Goal: Transaction & Acquisition: Obtain resource

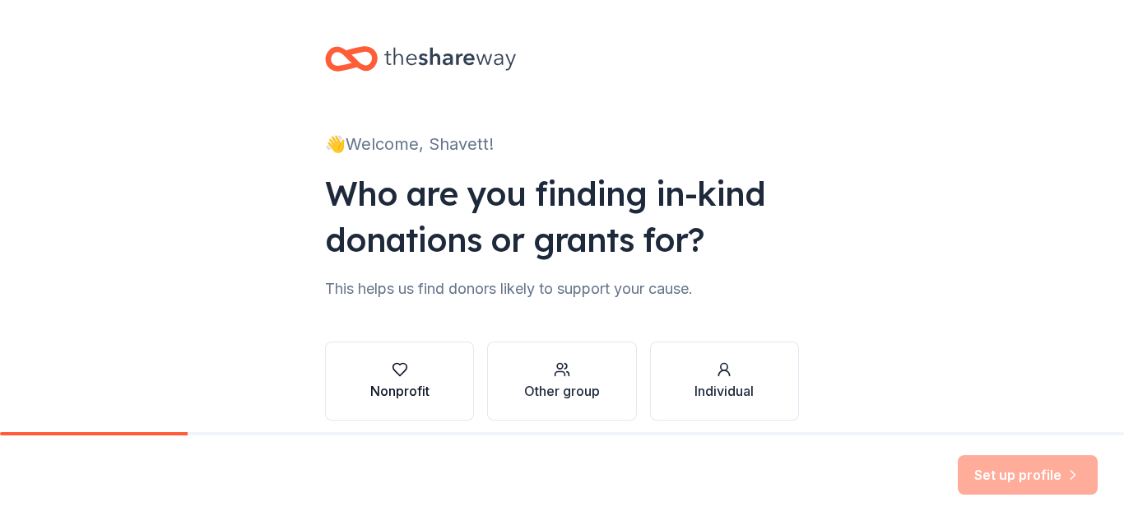
click at [424, 382] on div "Nonprofit" at bounding box center [399, 391] width 59 height 20
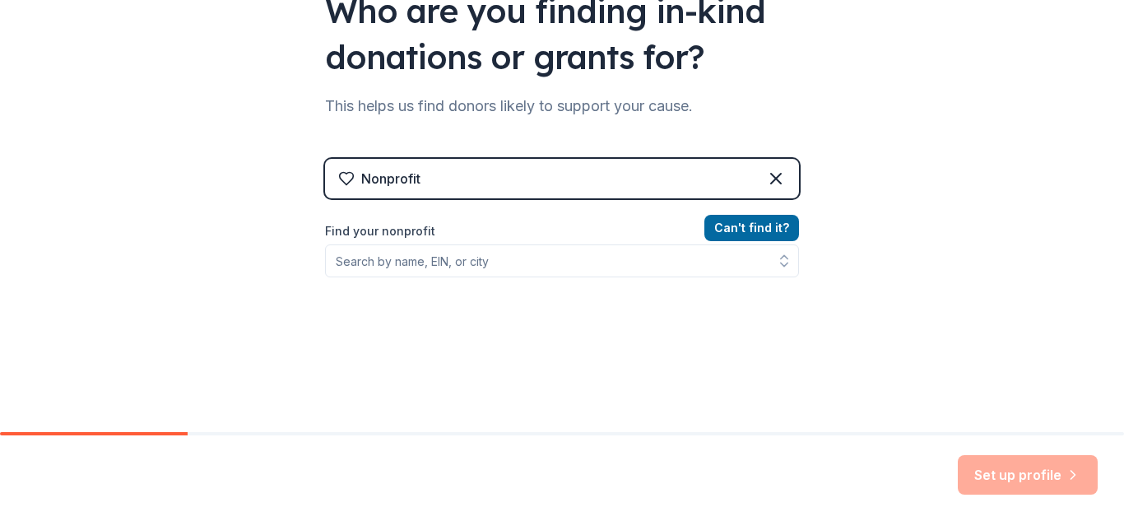
scroll to position [186, 0]
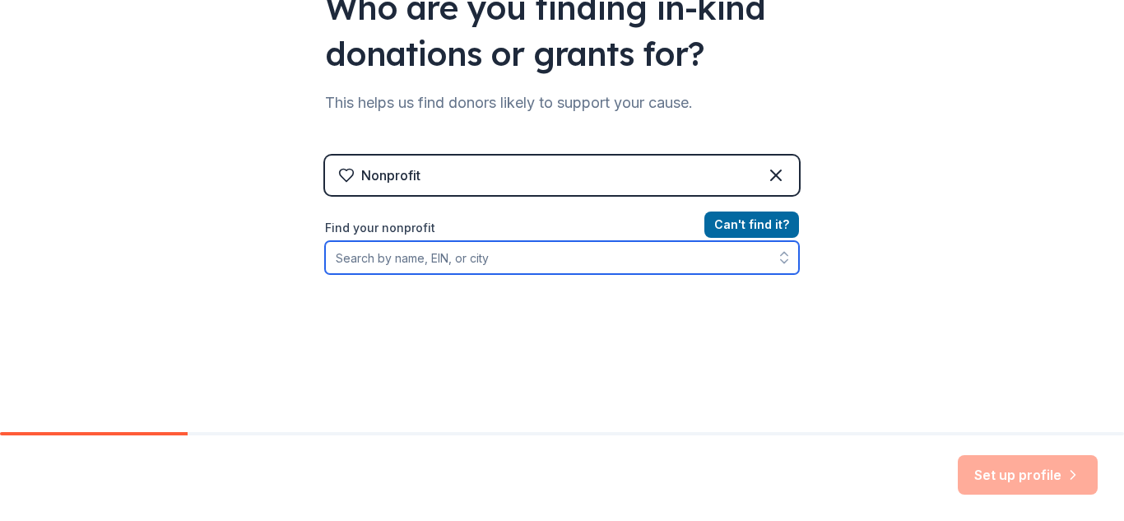
click at [405, 261] on input "Find your nonprofit" at bounding box center [562, 257] width 474 height 33
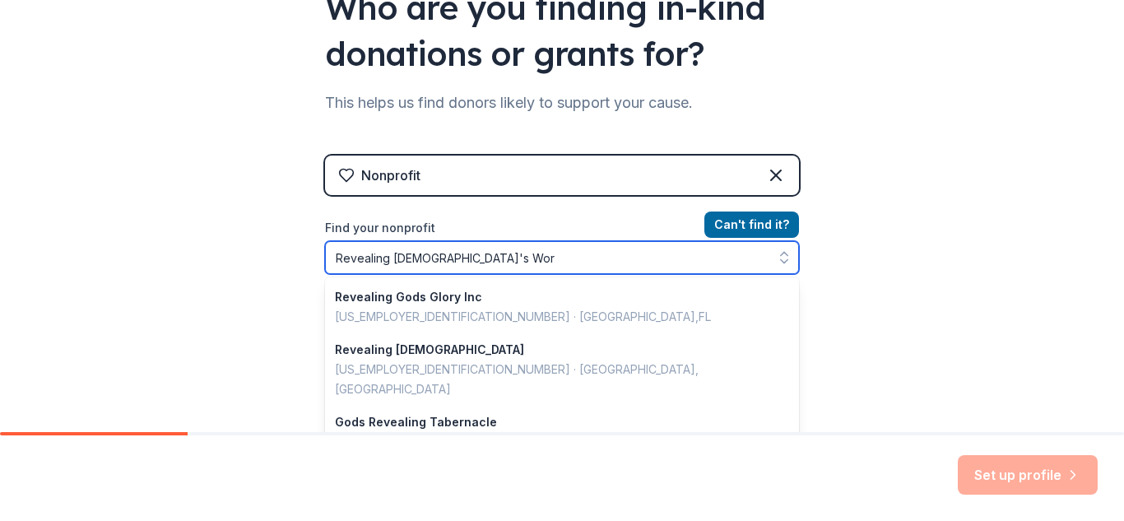
type input "Revealing God's Word"
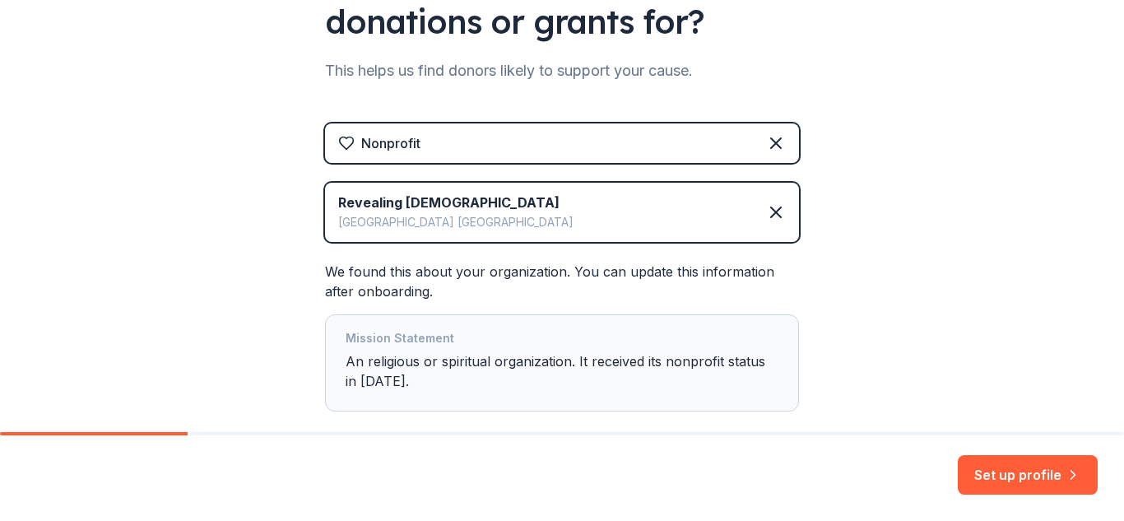
scroll to position [220, 0]
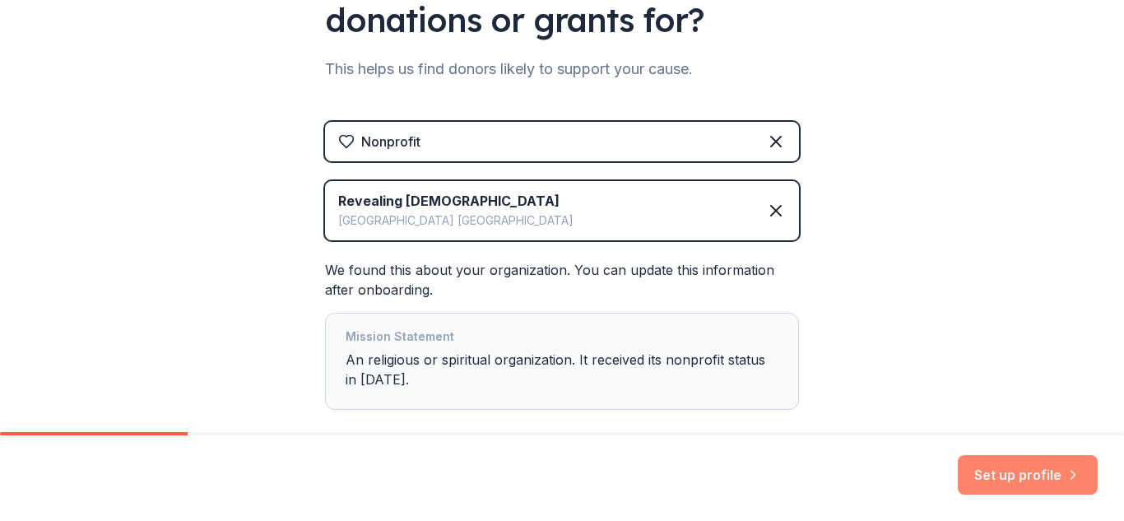
click at [985, 473] on button "Set up profile" at bounding box center [1027, 474] width 140 height 39
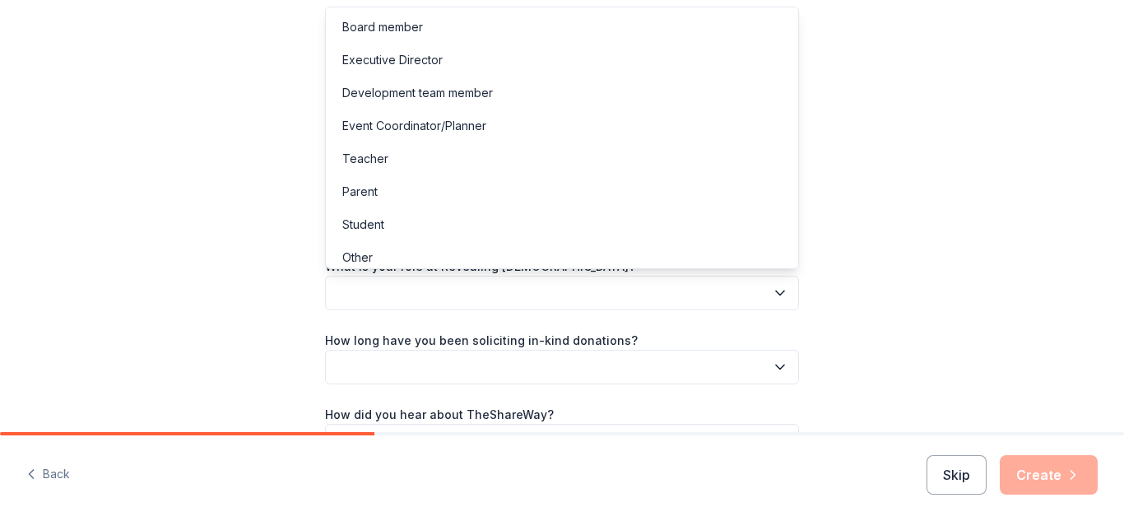
click at [779, 293] on icon "button" at bounding box center [780, 293] width 8 height 4
click at [866, 273] on div "Let's finish your profile This helps us personalize your experience. What is yo…" at bounding box center [562, 268] width 1124 height 537
click at [780, 290] on icon "button" at bounding box center [780, 293] width 16 height 16
click at [461, 122] on div "Event Coordinator/Planner" at bounding box center [414, 126] width 144 height 20
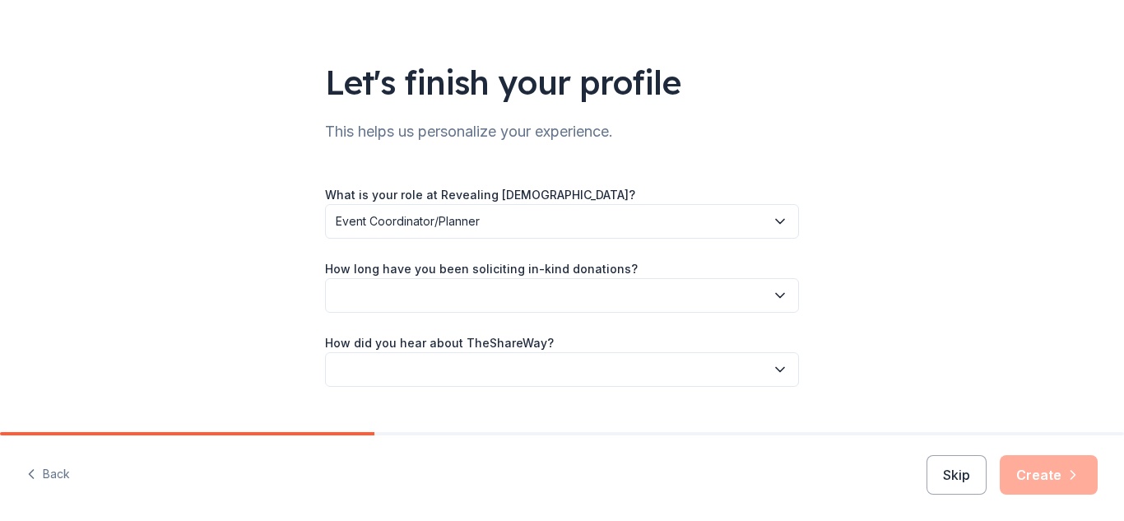
scroll to position [73, 0]
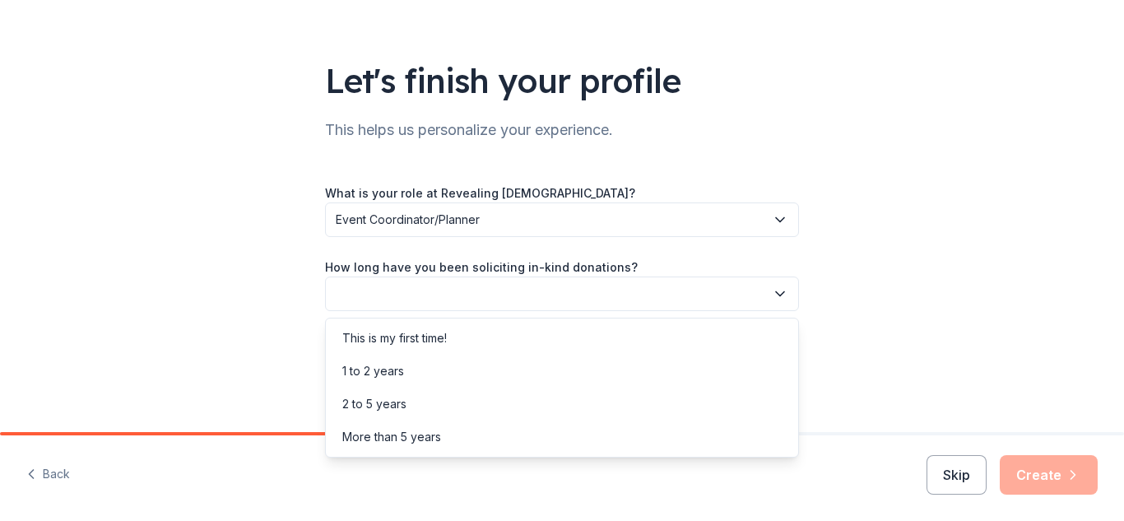
click at [783, 293] on icon "button" at bounding box center [780, 294] width 8 height 4
click at [500, 336] on div "This is my first time!" at bounding box center [562, 338] width 466 height 33
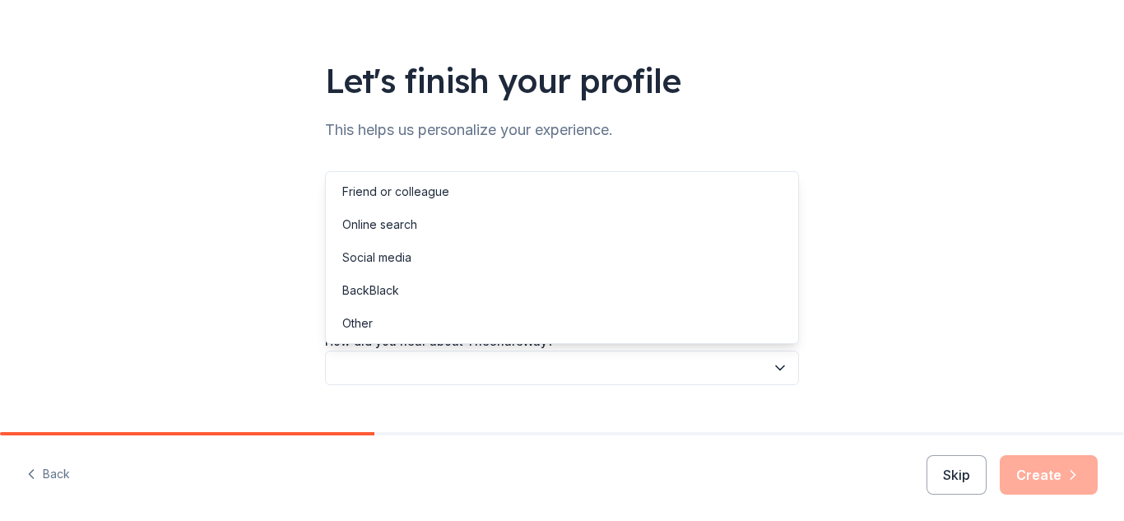
click at [775, 367] on icon "button" at bounding box center [780, 367] width 16 height 16
click at [375, 253] on div "Social media" at bounding box center [376, 258] width 69 height 20
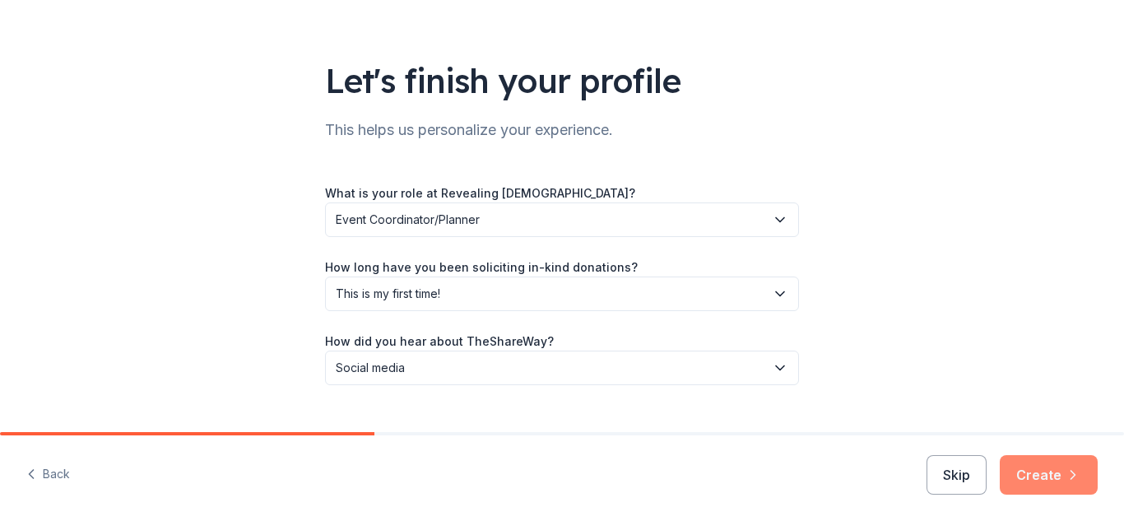
click at [1055, 471] on button "Create" at bounding box center [1048, 474] width 98 height 39
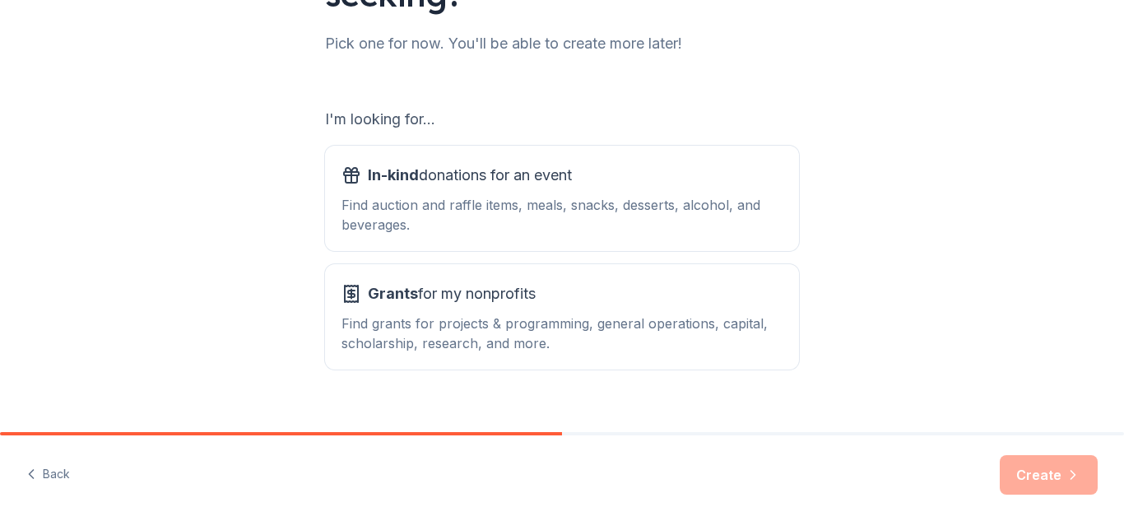
scroll to position [208, 0]
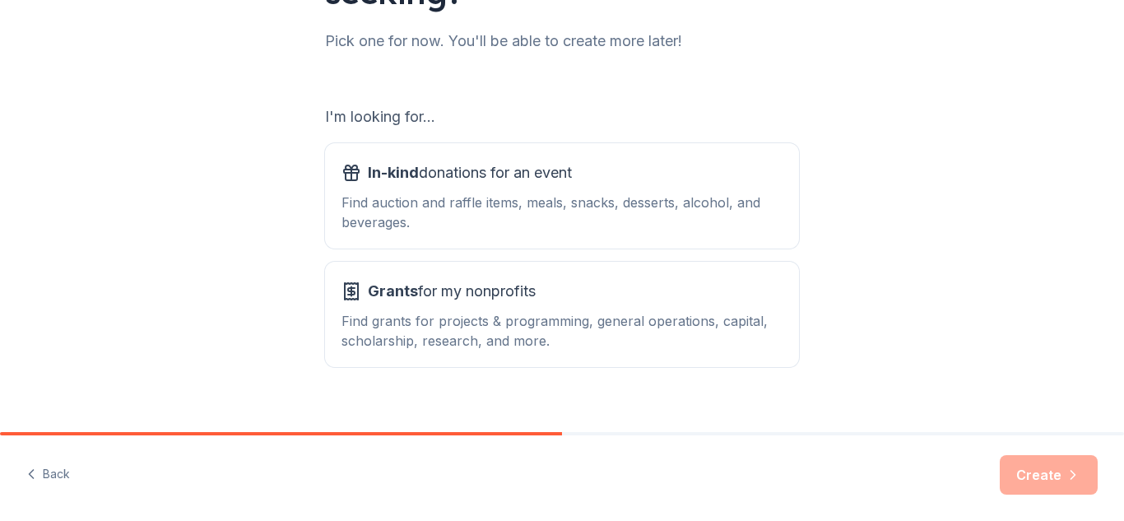
click at [894, 159] on div "What type of support are you seeking? Pick one for now. You'll be able to creat…" at bounding box center [562, 124] width 1124 height 664
click at [730, 223] on div "Find auction and raffle items, meals, snacks, desserts, alcohol, and beverages." at bounding box center [561, 211] width 441 height 39
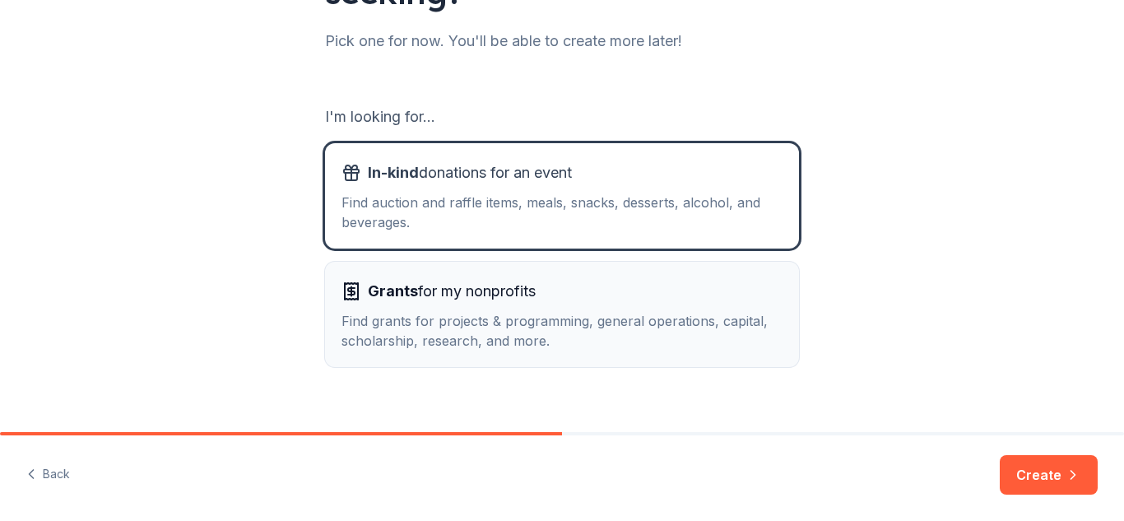
click at [733, 311] on div "Find grants for projects & programming, general operations, capital, scholarshi…" at bounding box center [561, 330] width 441 height 39
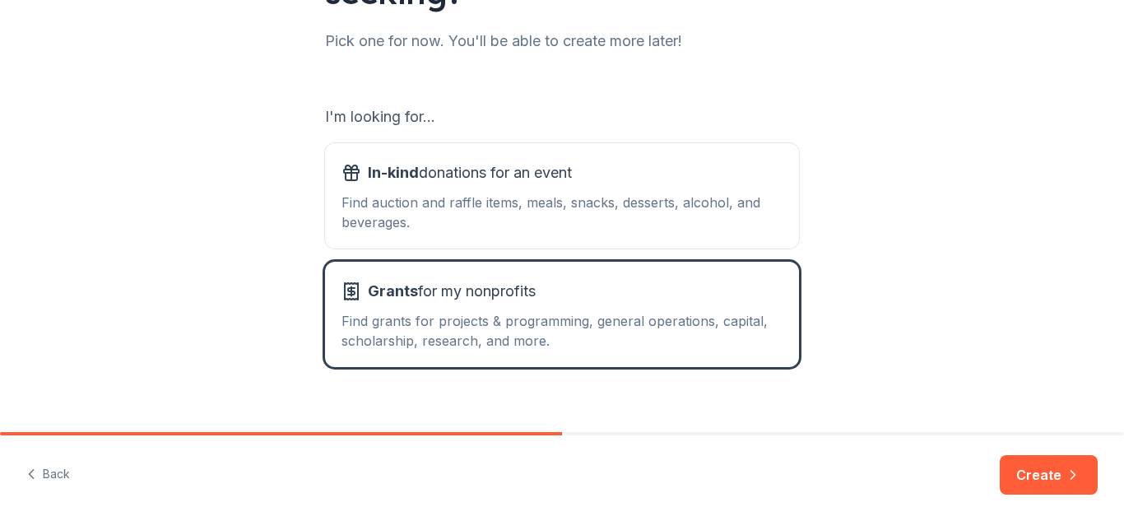
click at [1109, 222] on div "What type of support are you seeking? Pick one for now. You'll be able to creat…" at bounding box center [562, 124] width 1124 height 664
click at [1036, 472] on button "Create" at bounding box center [1048, 474] width 98 height 39
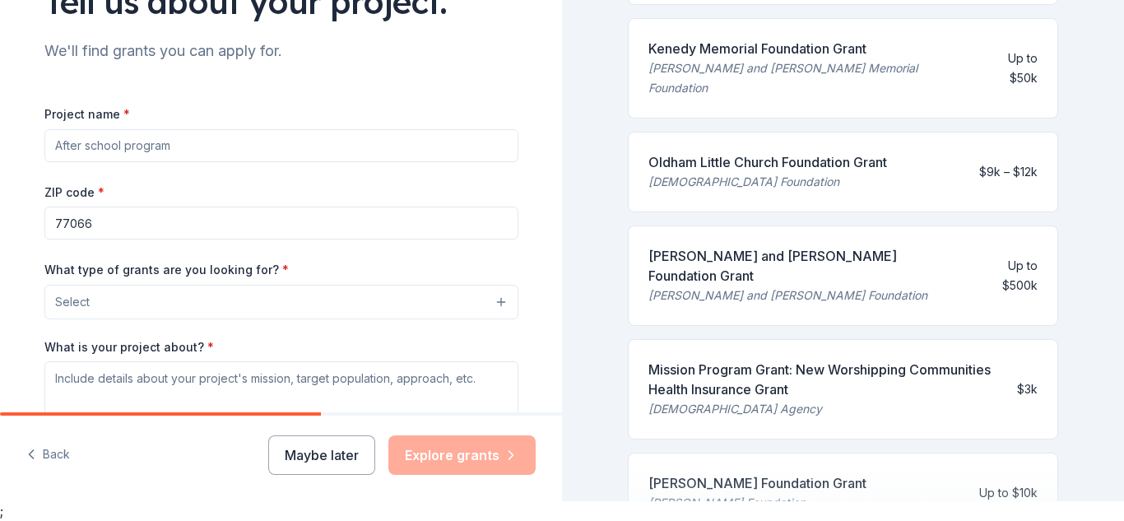
scroll to position [136, 0]
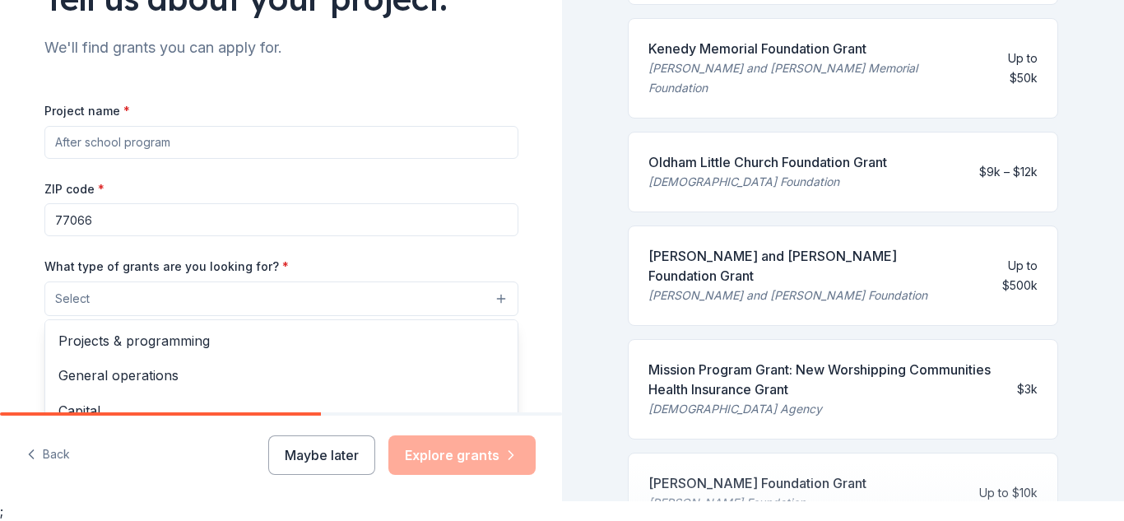
click at [498, 297] on button "Select" at bounding box center [281, 298] width 474 height 35
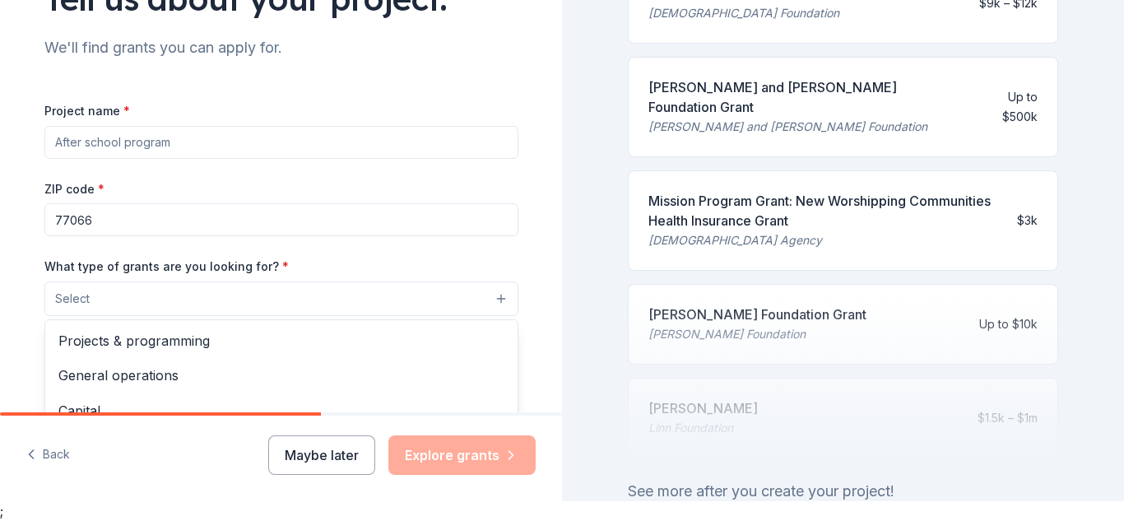
scroll to position [764, 0]
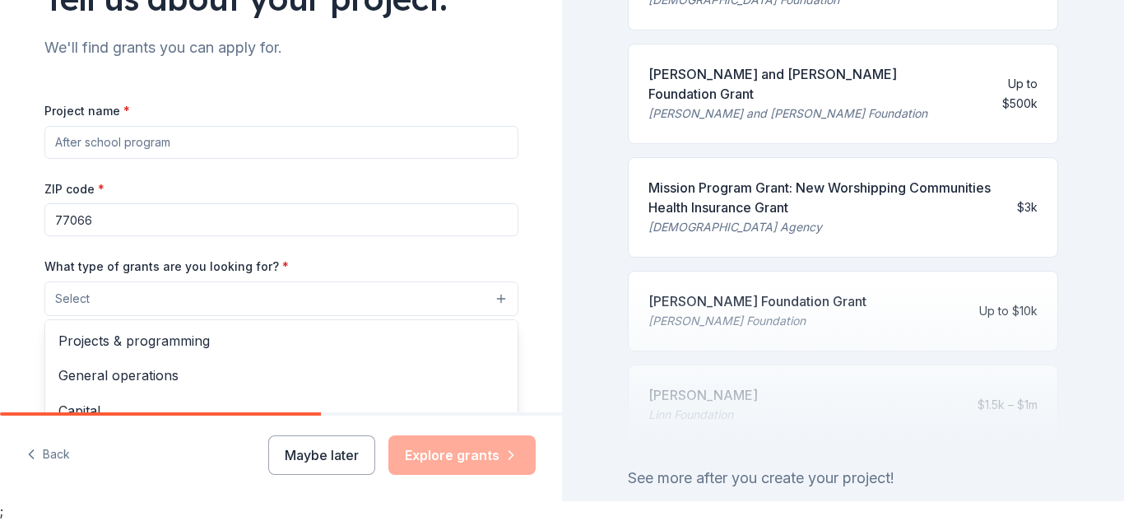
drag, startPoint x: 1119, startPoint y: 263, endPoint x: 1123, endPoint y: 334, distance: 70.8
click at [1123, 334] on div "Tell us about your project. We'll find grants you can apply for. Project name *…" at bounding box center [562, 240] width 1124 height 521
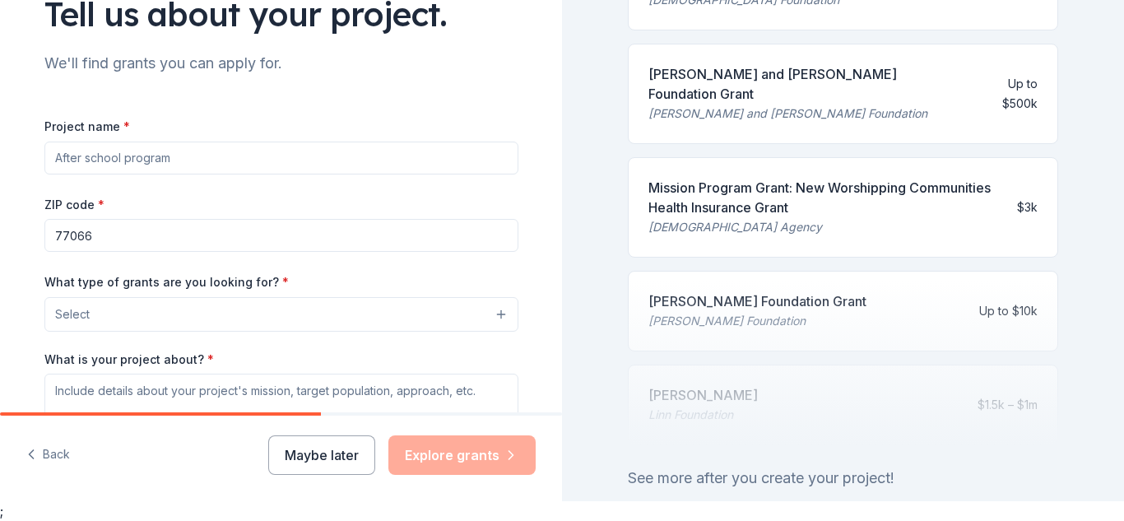
scroll to position [119, 0]
click at [34, 456] on icon "button" at bounding box center [31, 454] width 16 height 16
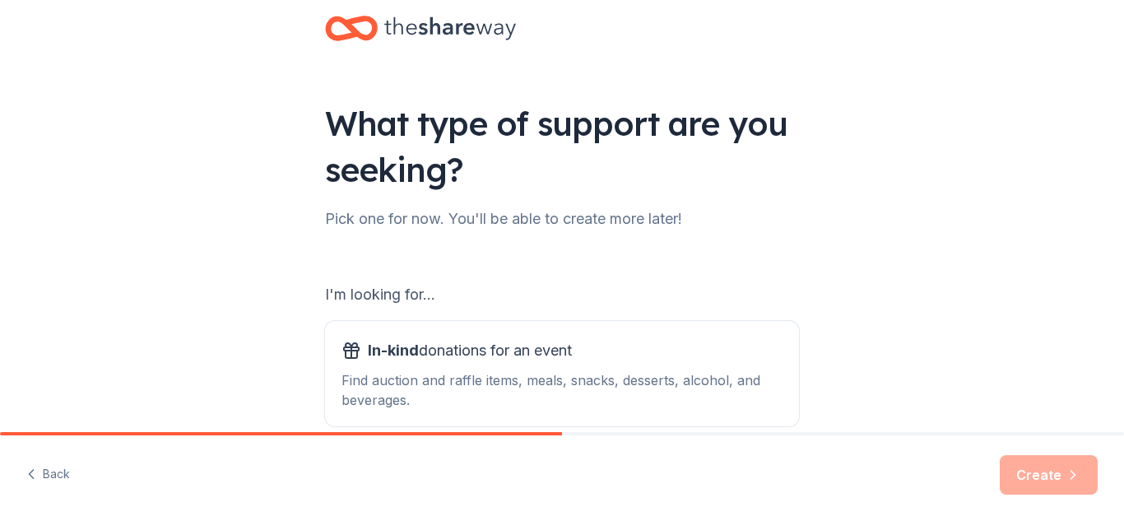
scroll to position [35, 0]
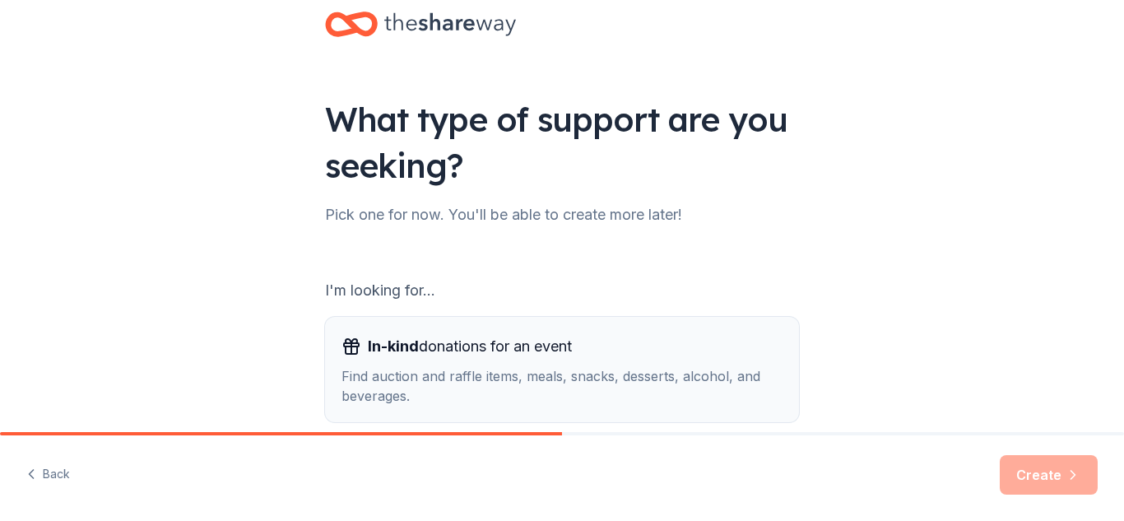
click at [425, 371] on div "Find auction and raffle items, meals, snacks, desserts, alcohol, and beverages." at bounding box center [561, 385] width 441 height 39
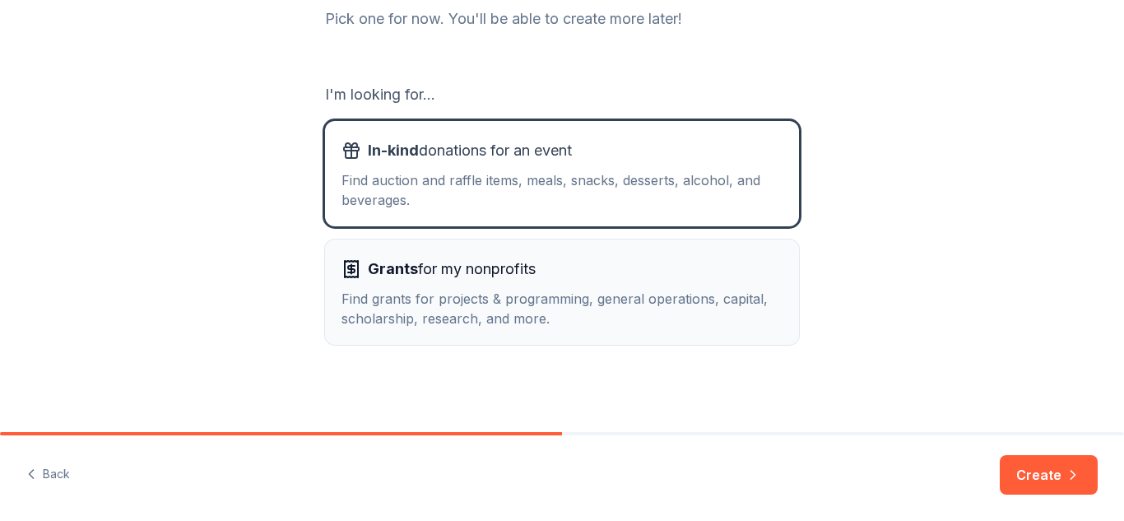
scroll to position [232, 0]
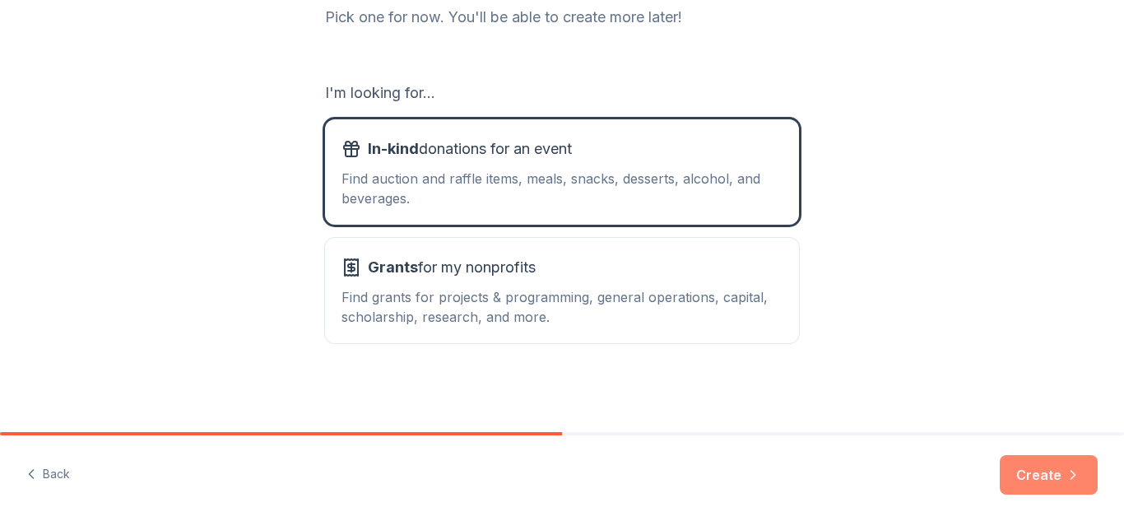
click at [1032, 480] on button "Create" at bounding box center [1048, 474] width 98 height 39
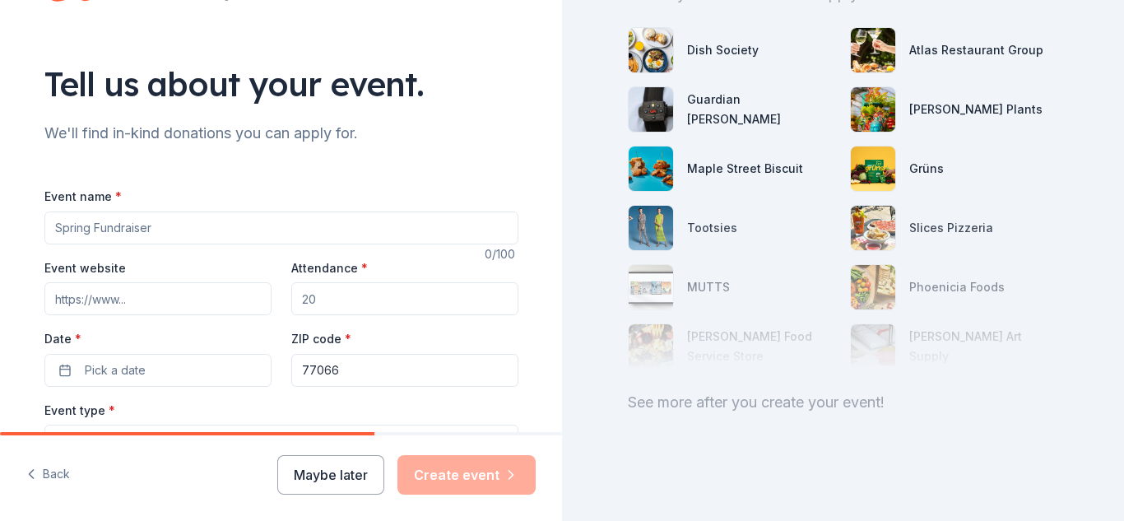
scroll to position [68, 0]
click at [706, 49] on div "Dish Society" at bounding box center [723, 50] width 72 height 20
click at [345, 474] on button "Maybe later" at bounding box center [330, 474] width 107 height 39
click at [345, 478] on button "Maybe later" at bounding box center [330, 474] width 107 height 39
click at [714, 50] on div "Dish Society" at bounding box center [723, 50] width 72 height 20
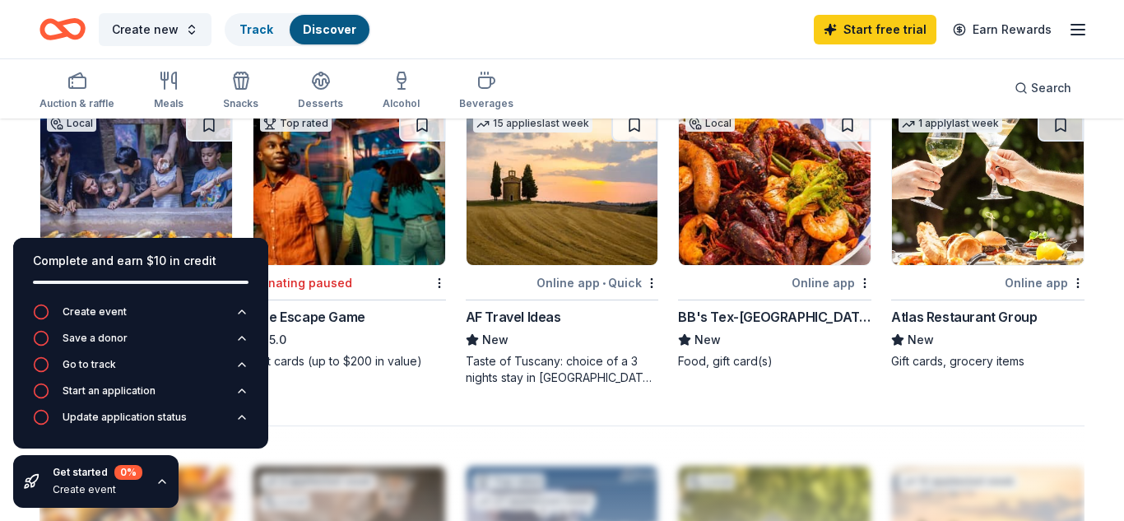
scroll to position [1096, 0]
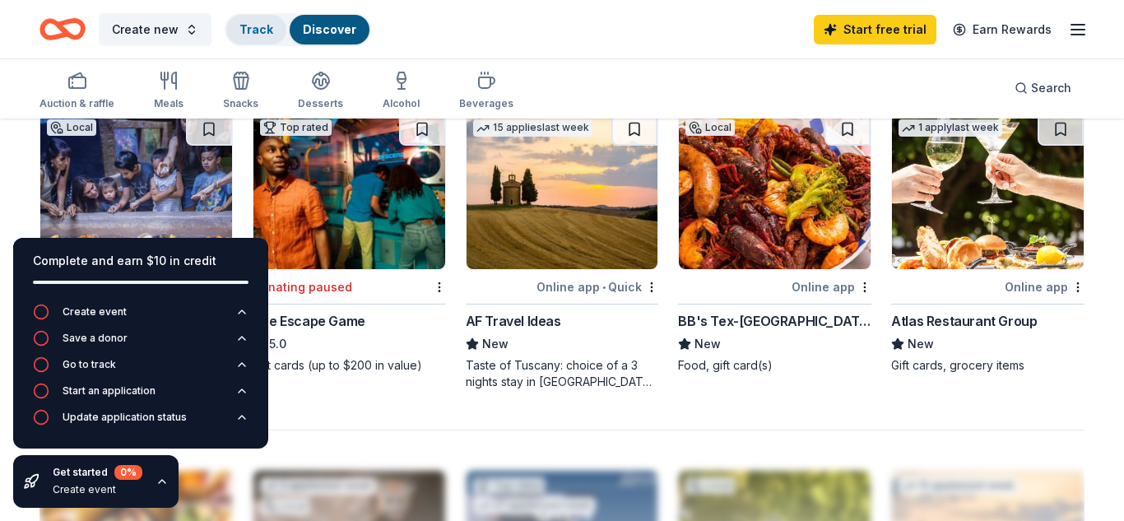
click at [259, 31] on link "Track" at bounding box center [256, 29] width 34 height 14
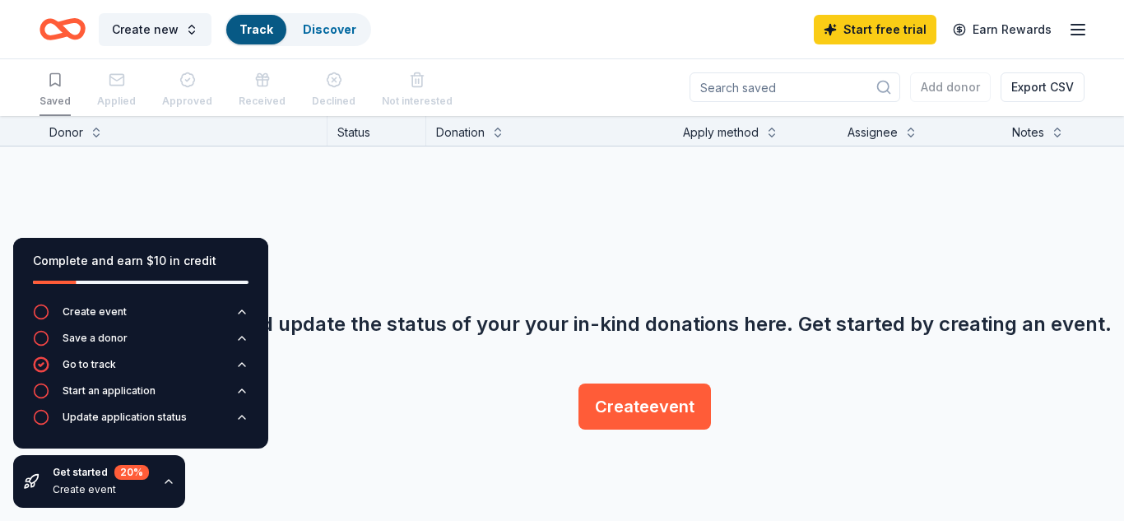
scroll to position [1, 0]
click at [308, 29] on link "Discover" at bounding box center [329, 29] width 53 height 14
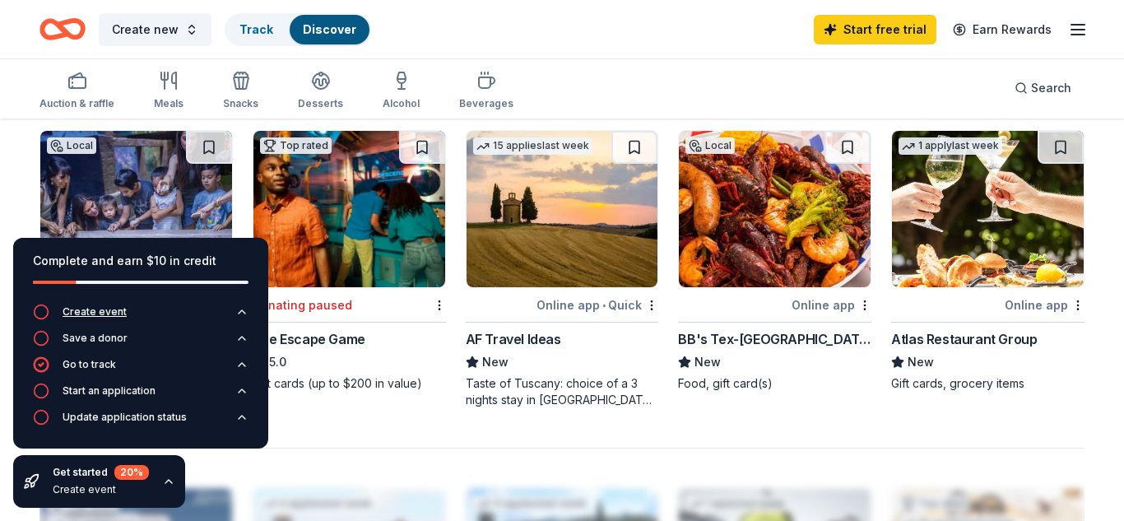
scroll to position [1083, 0]
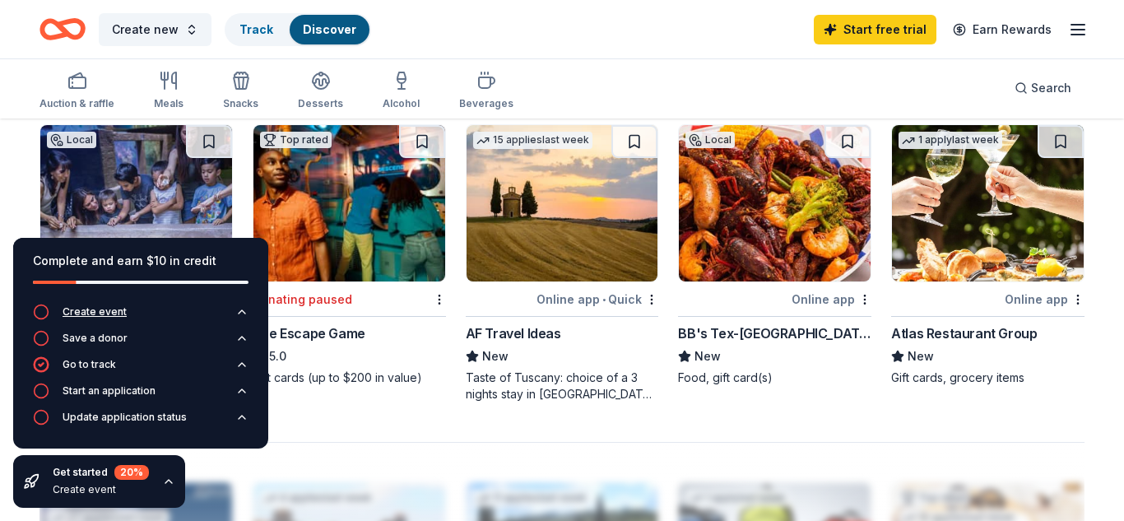
click at [40, 312] on icon "button" at bounding box center [41, 312] width 16 height 16
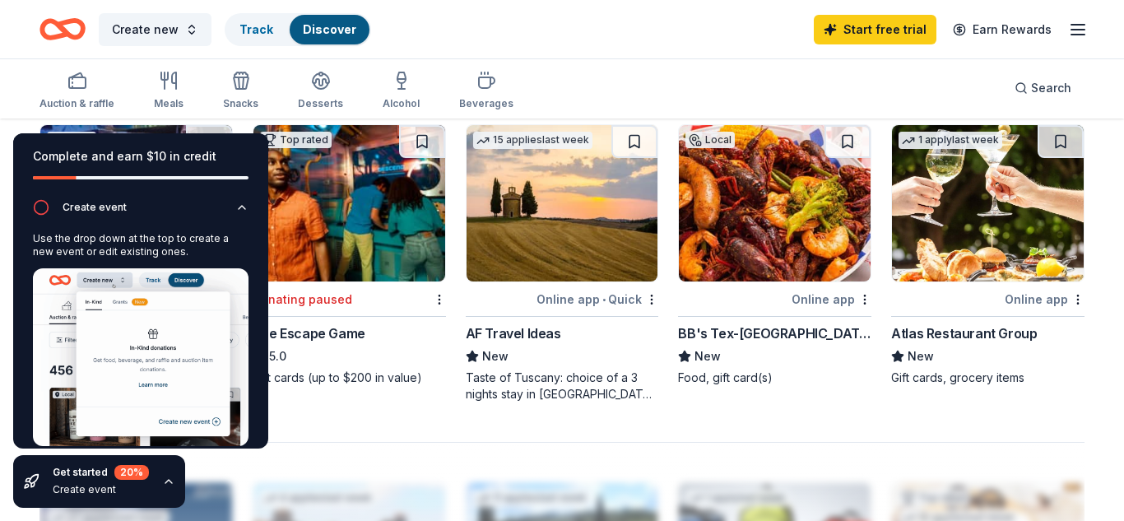
click at [274, 294] on div "Complete and earn $10 in credit Create event Use the drop down at the top to cr…" at bounding box center [140, 320] width 281 height 401
click at [157, 27] on span "Create new" at bounding box center [145, 30] width 67 height 20
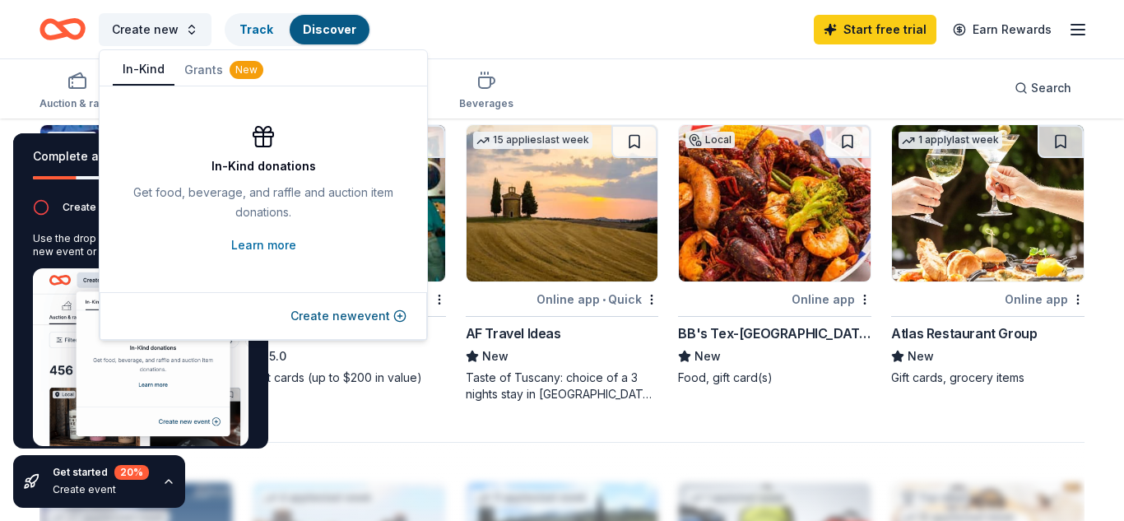
click at [127, 72] on button "In-Kind" at bounding box center [144, 69] width 62 height 31
click at [310, 310] on button "Create new event" at bounding box center [348, 316] width 116 height 20
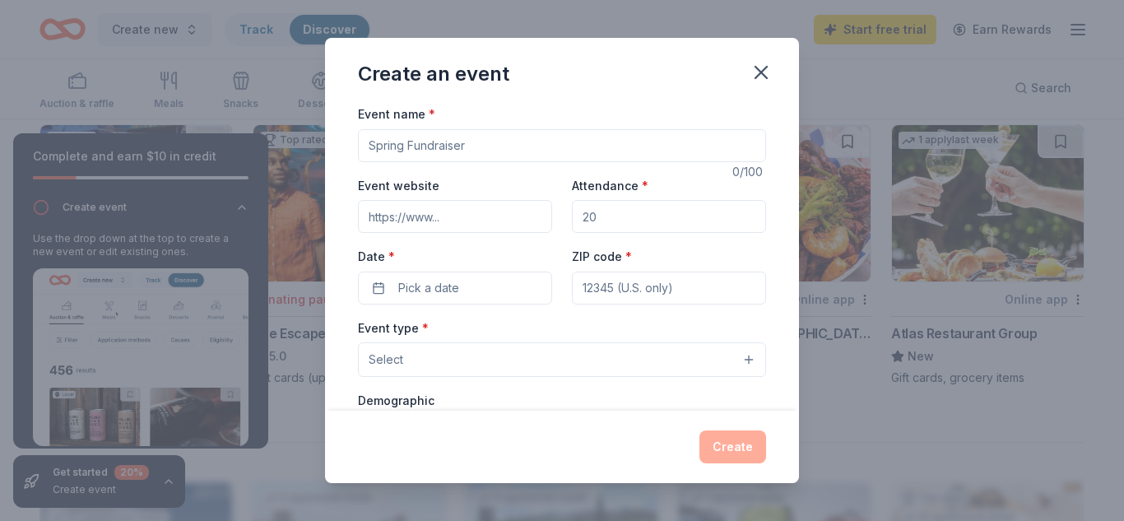
click at [473, 144] on input "Event name *" at bounding box center [562, 145] width 408 height 33
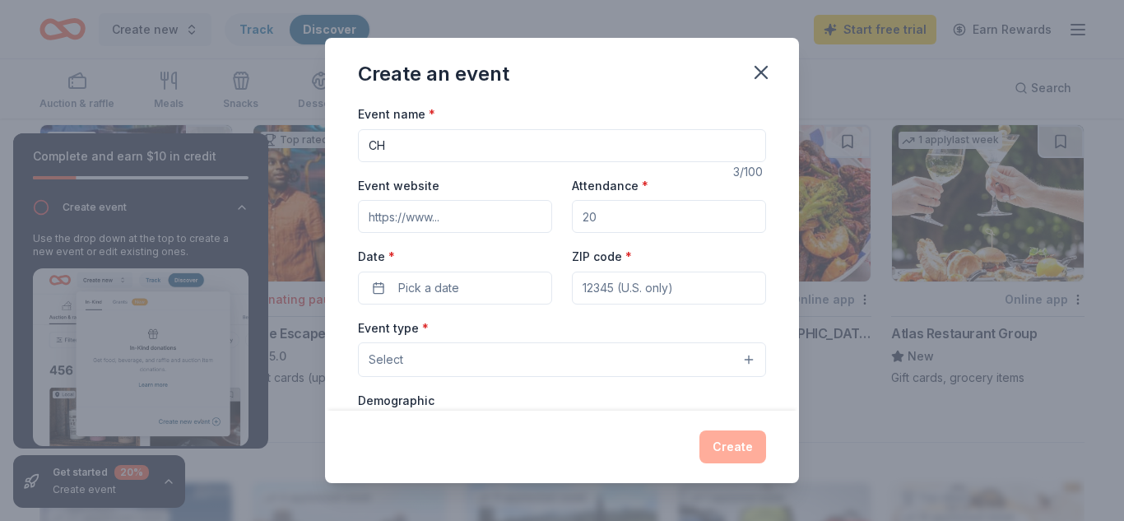
type input "C"
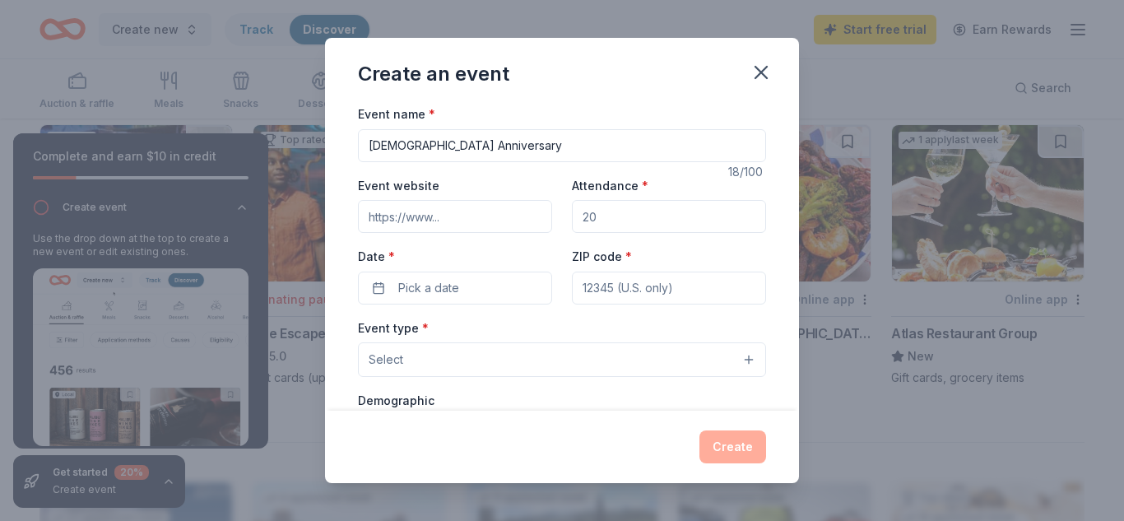
type input "Church Anniversary"
click at [449, 220] on input "Event website" at bounding box center [455, 216] width 194 height 33
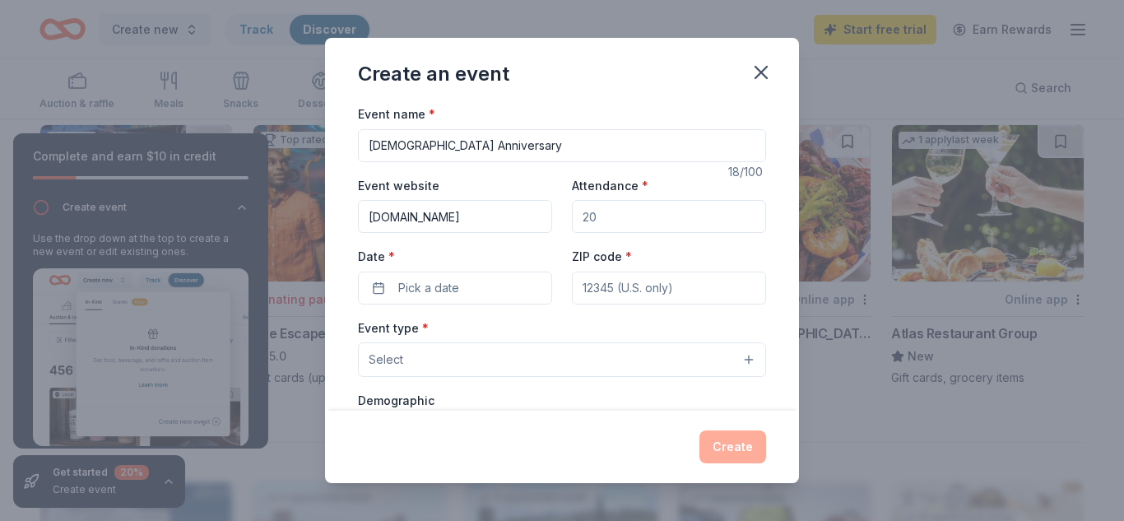
scroll to position [0, 26]
type input "www.revealinggodswordchurch.com"
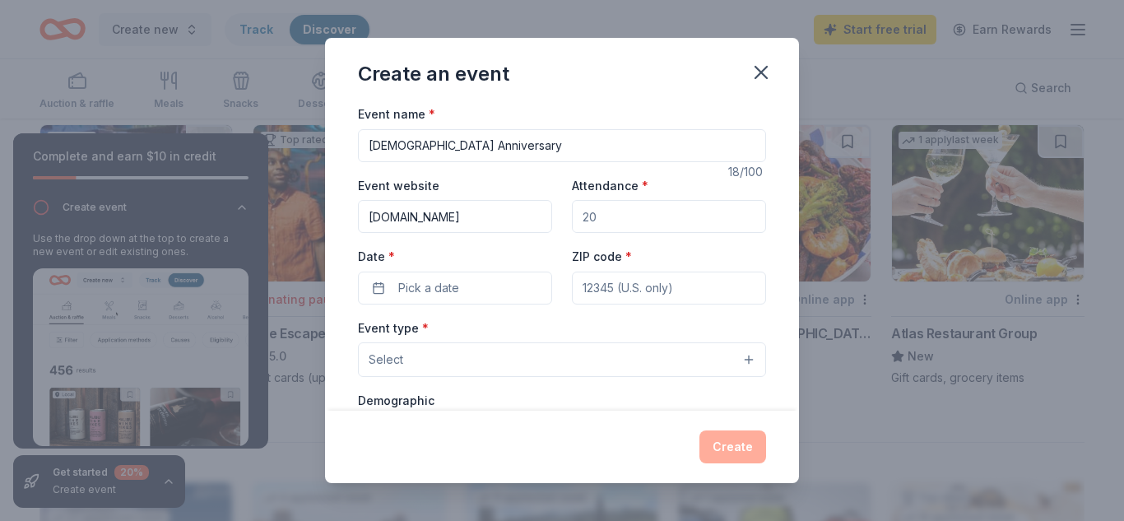
click at [610, 216] on input "Attendance *" at bounding box center [669, 216] width 194 height 33
type input "50"
click at [520, 287] on button "Pick a date" at bounding box center [455, 287] width 194 height 33
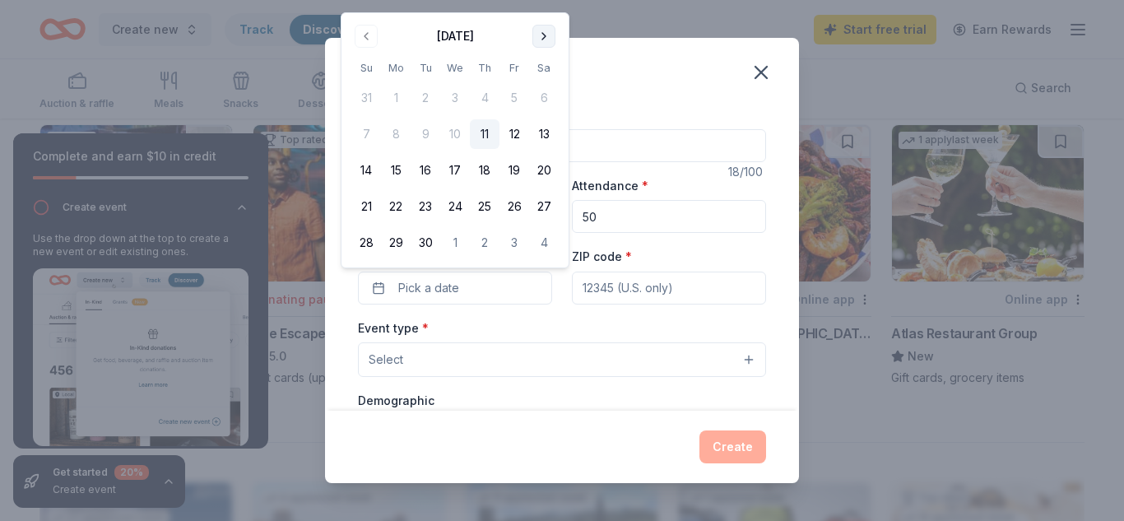
click at [542, 36] on button "Go to next month" at bounding box center [543, 36] width 23 height 23
click at [365, 132] on button "5" at bounding box center [366, 134] width 30 height 30
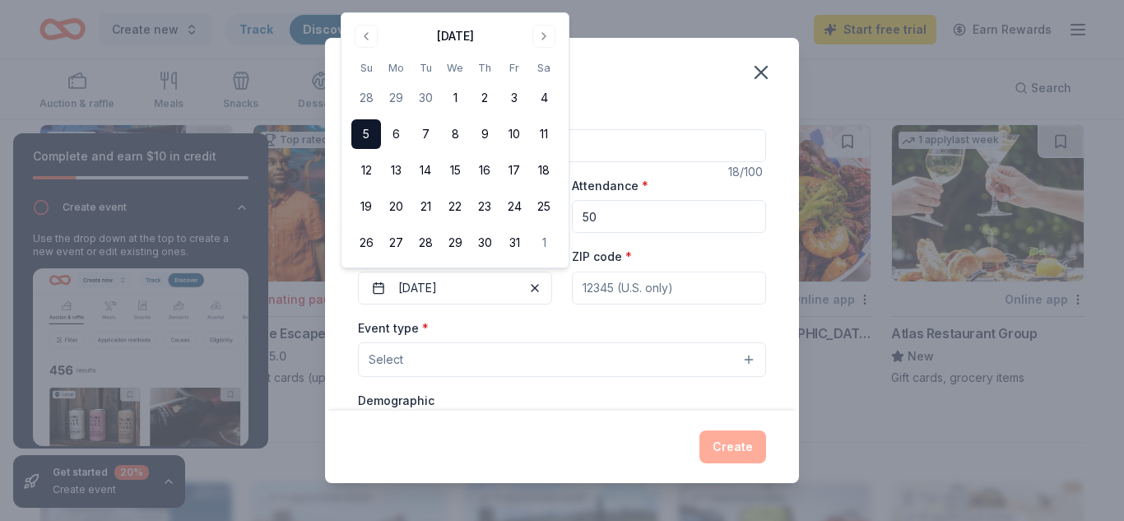
click at [612, 294] on input "ZIP code *" at bounding box center [669, 287] width 194 height 33
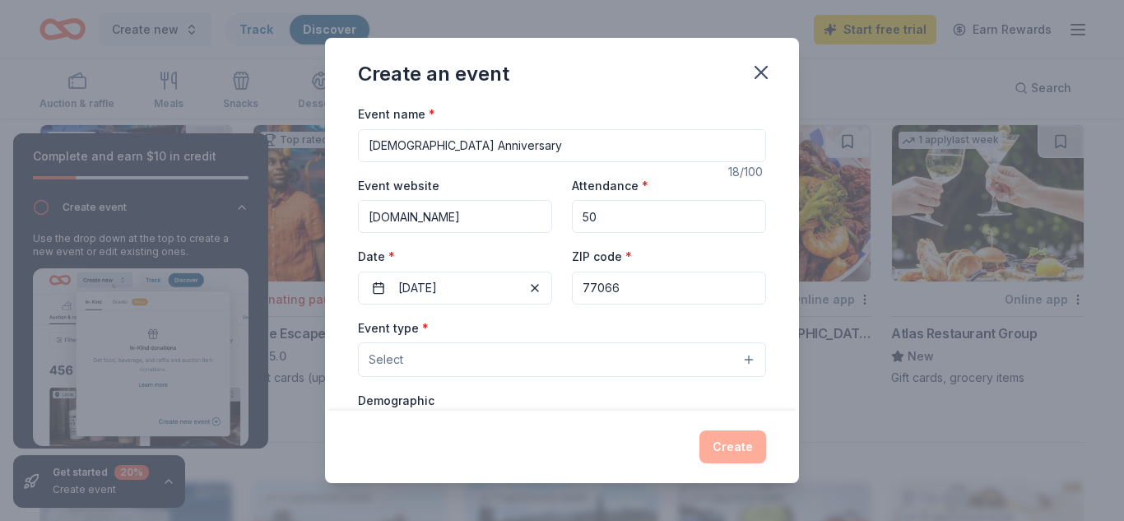
type input "77066"
click at [748, 361] on button "Select" at bounding box center [562, 359] width 408 height 35
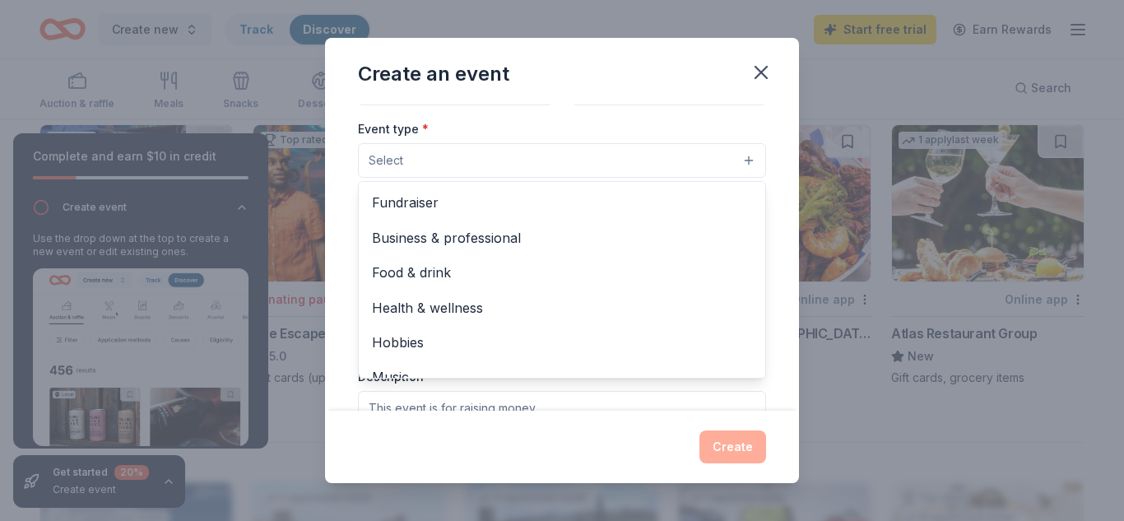
scroll to position [193, 0]
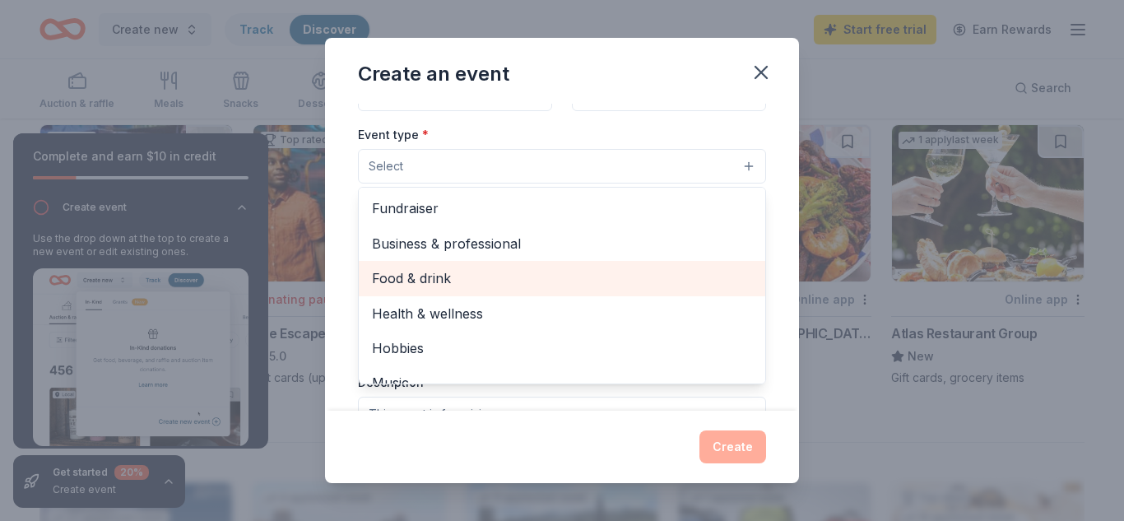
click at [389, 279] on span "Food & drink" at bounding box center [562, 277] width 380 height 21
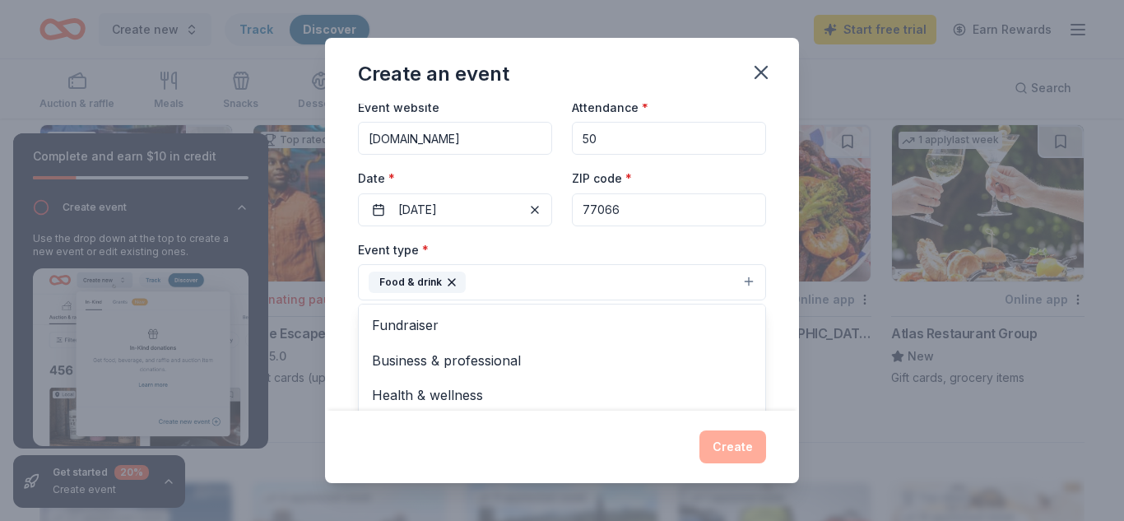
scroll to position [0, 0]
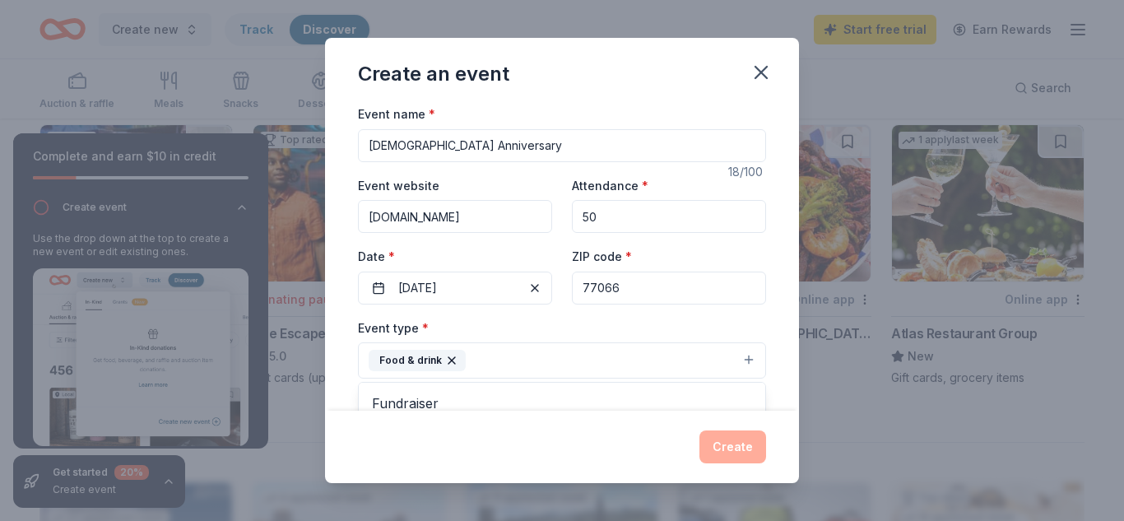
click at [369, 144] on div "Event name * Church Anniversary 18 /100 Event website www.revealinggodswordchur…" at bounding box center [562, 485] width 408 height 762
click at [369, 143] on input "Church Anniversary" at bounding box center [562, 145] width 408 height 33
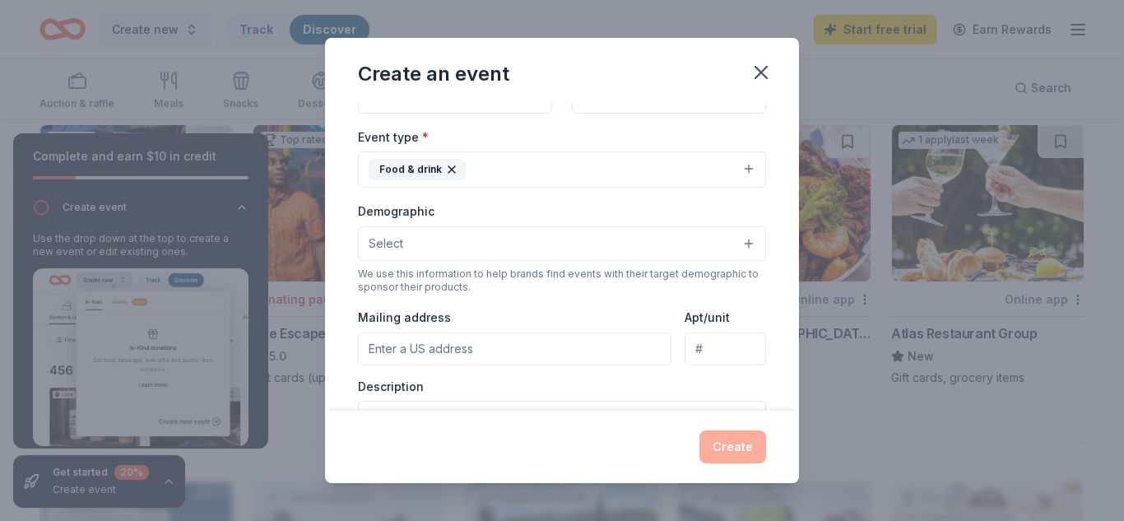
scroll to position [197, 0]
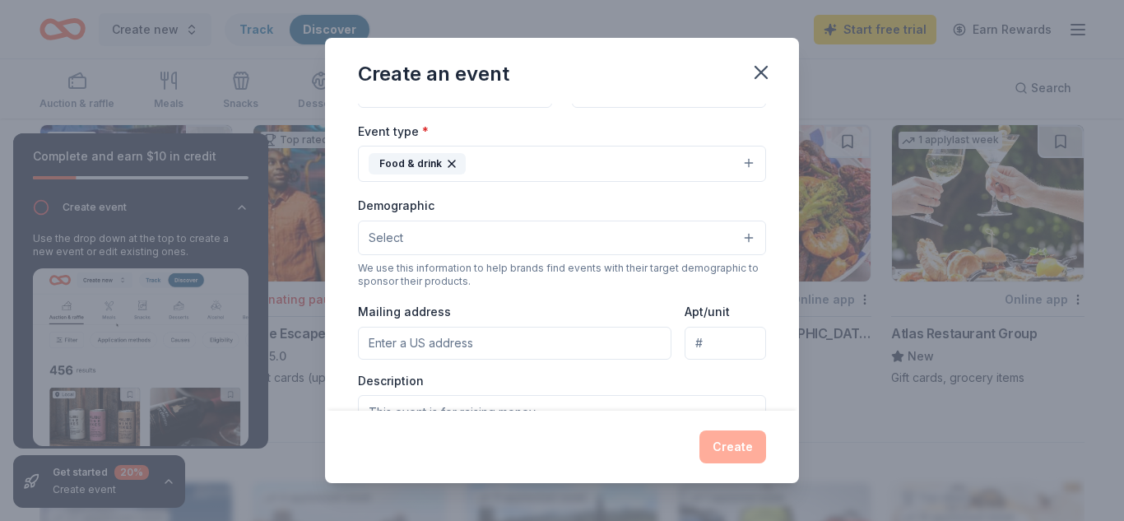
type input "Revealing [DEMOGRAPHIC_DATA]'s [DEMOGRAPHIC_DATA] Anniversary"
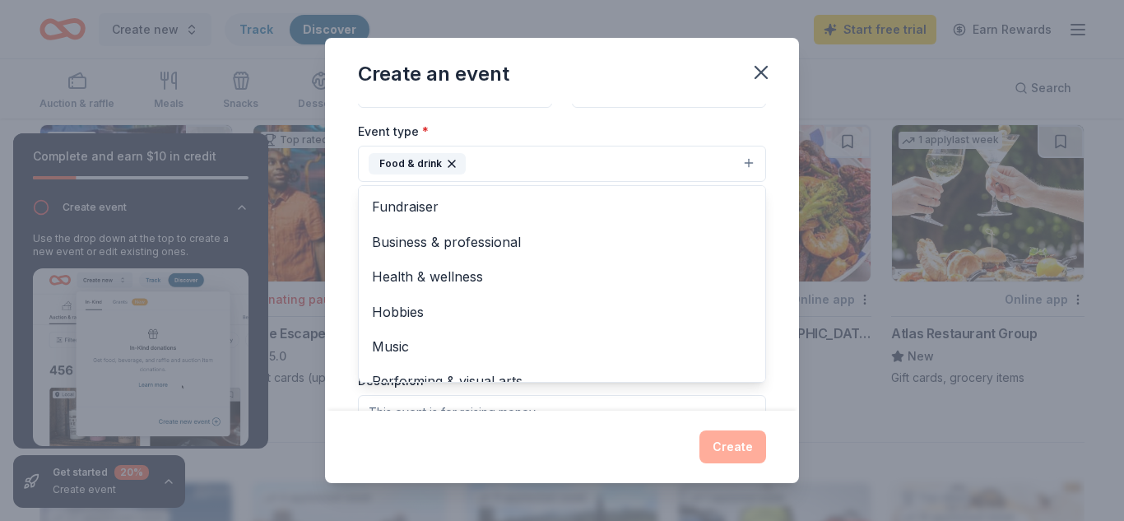
click at [747, 163] on button "Food & drink" at bounding box center [562, 164] width 408 height 36
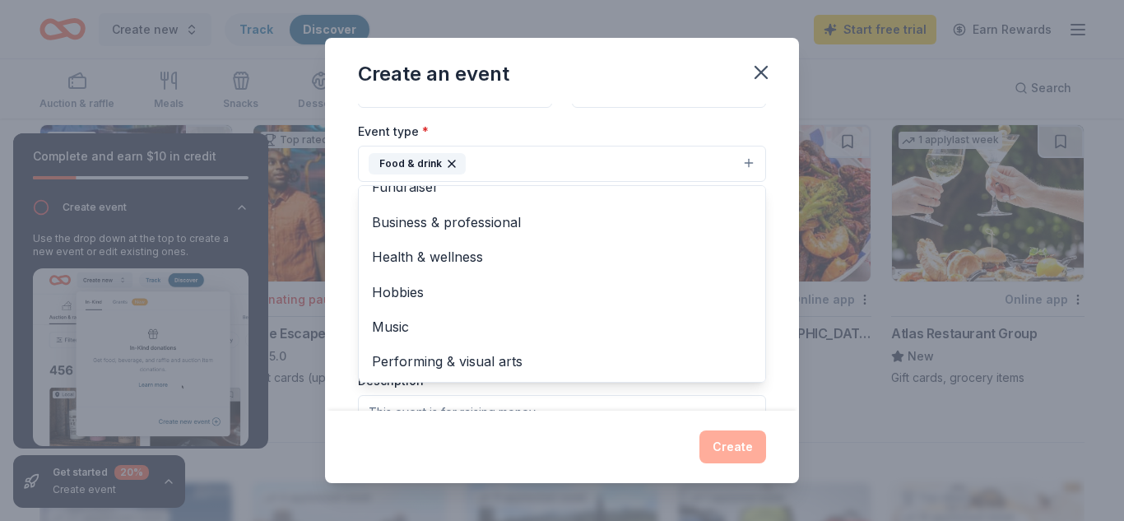
scroll to position [0, 0]
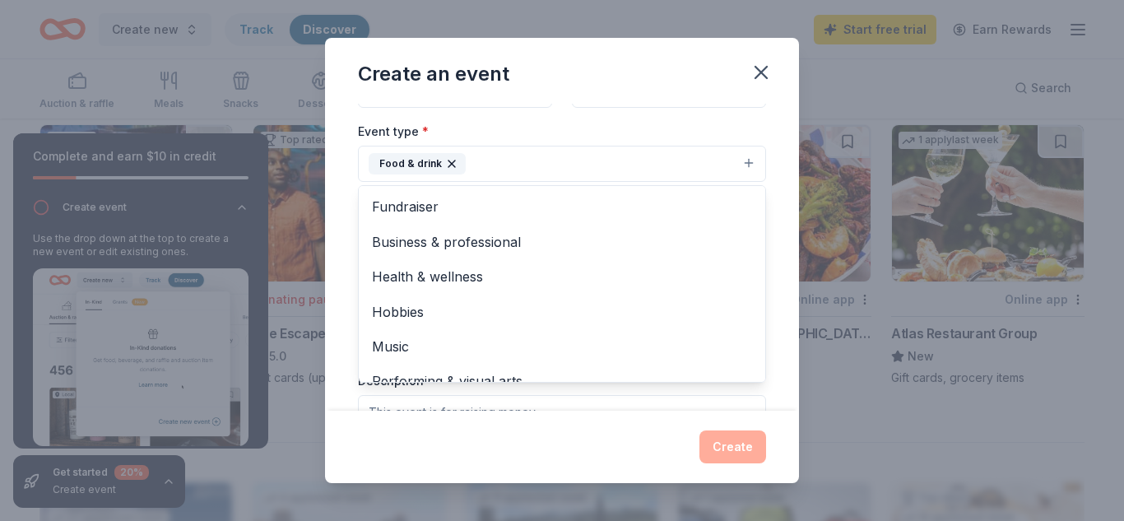
click at [780, 172] on div "Event name * Revealing God's Word Church Anniversary 39 /100 Event website www.…" at bounding box center [562, 257] width 474 height 307
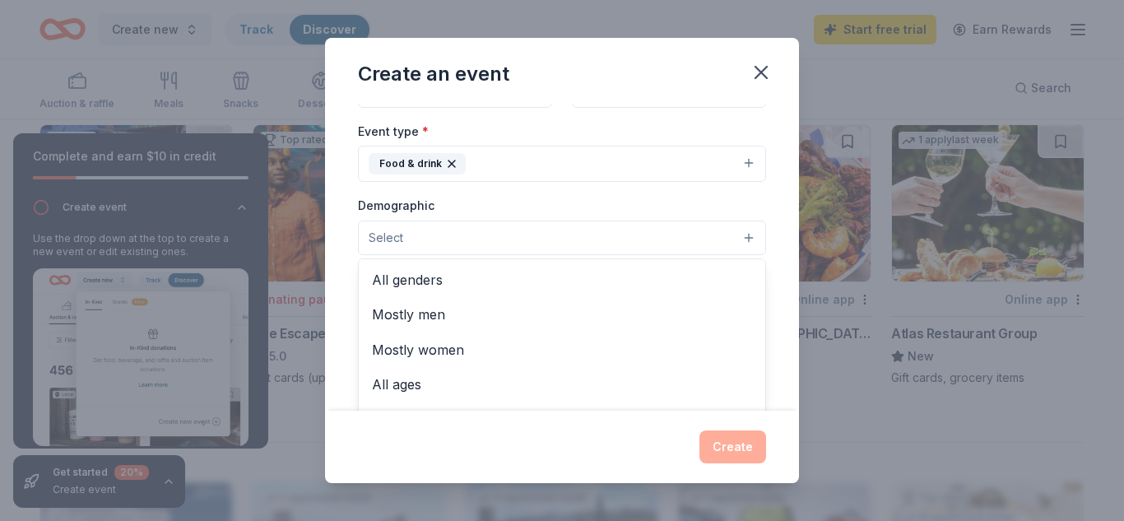
click at [749, 238] on button "Select" at bounding box center [562, 237] width 408 height 35
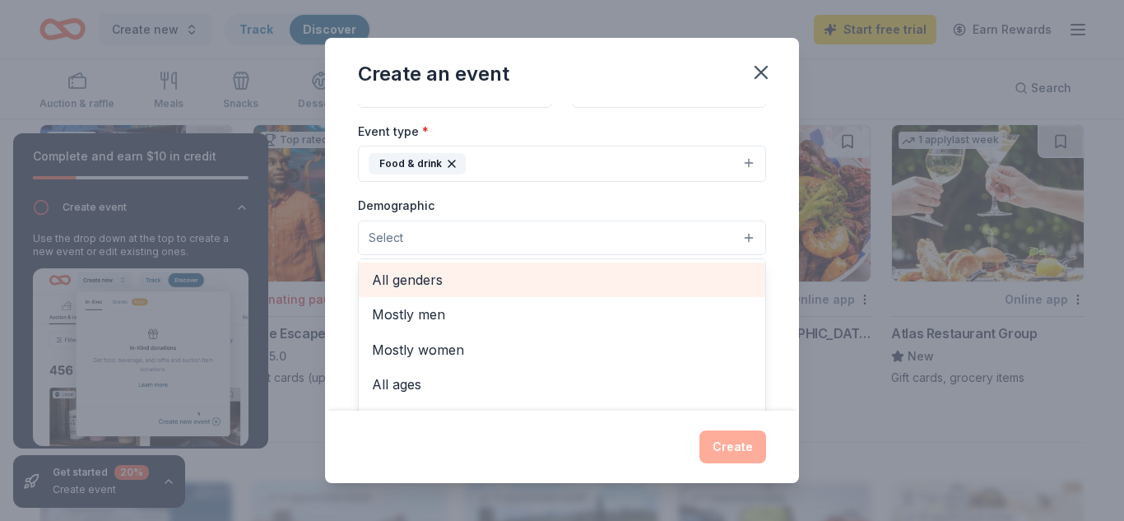
click at [425, 279] on span "All genders" at bounding box center [562, 279] width 380 height 21
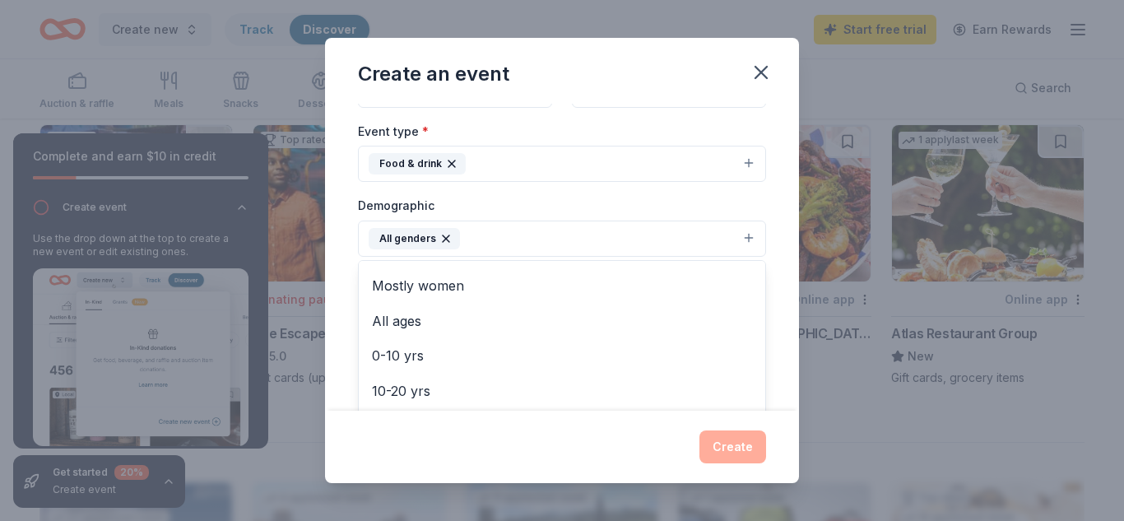
scroll to position [34, 0]
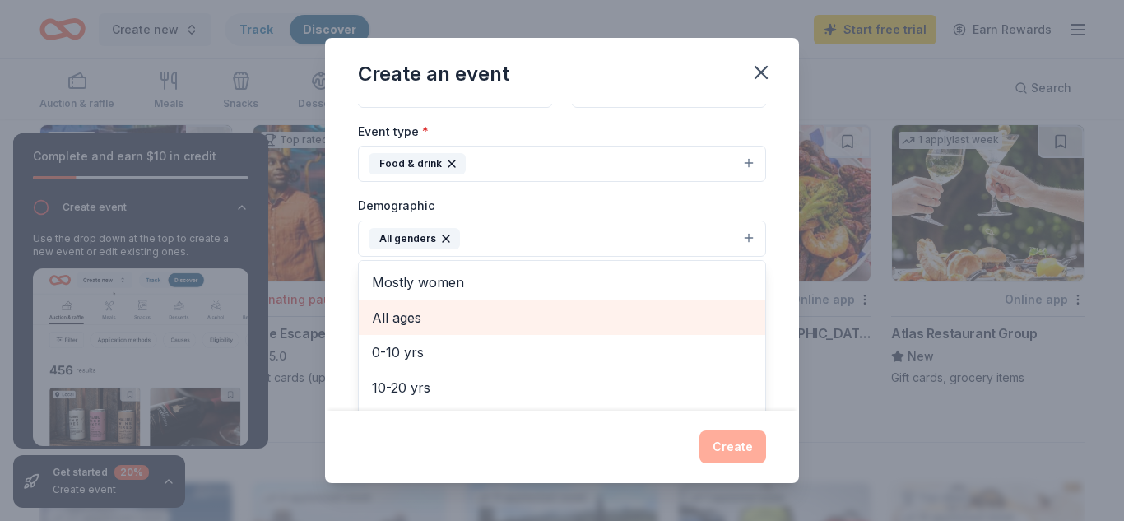
click at [389, 310] on span "All ages" at bounding box center [562, 317] width 380 height 21
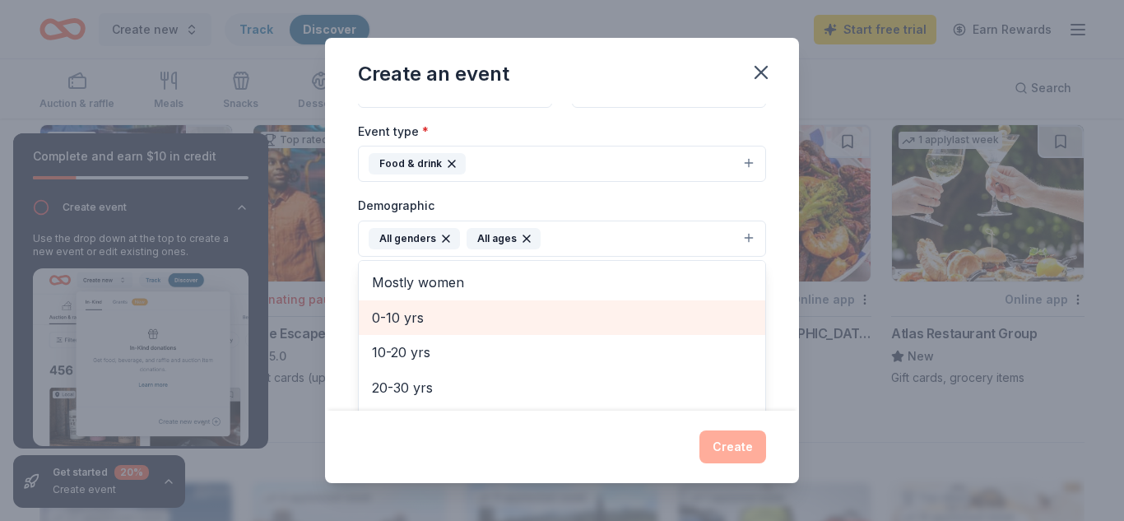
click at [389, 310] on span "0-10 yrs" at bounding box center [562, 317] width 380 height 21
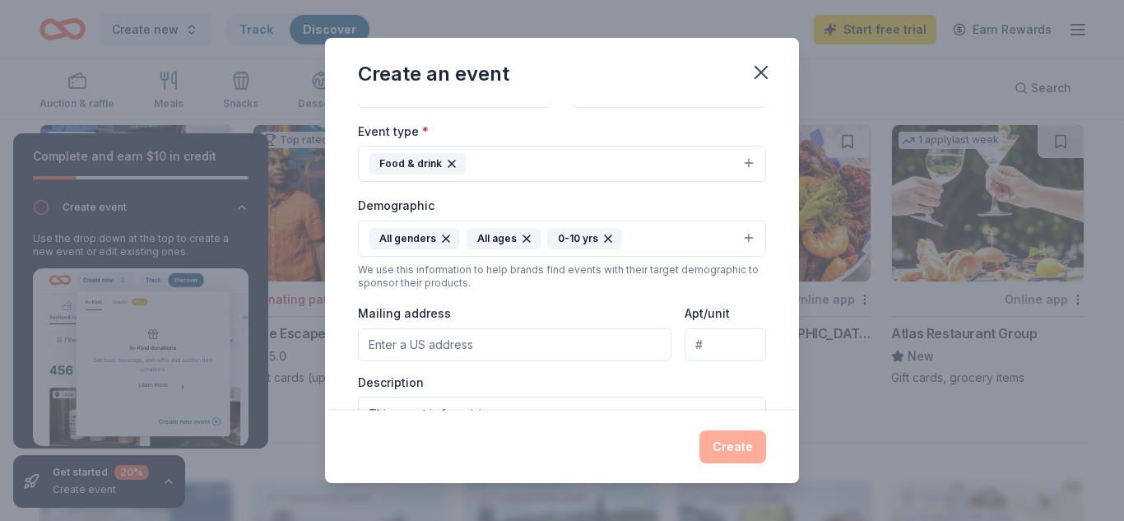
click at [603, 239] on icon "button" at bounding box center [607, 238] width 13 height 13
click at [520, 347] on input "Mailing address" at bounding box center [514, 344] width 313 height 33
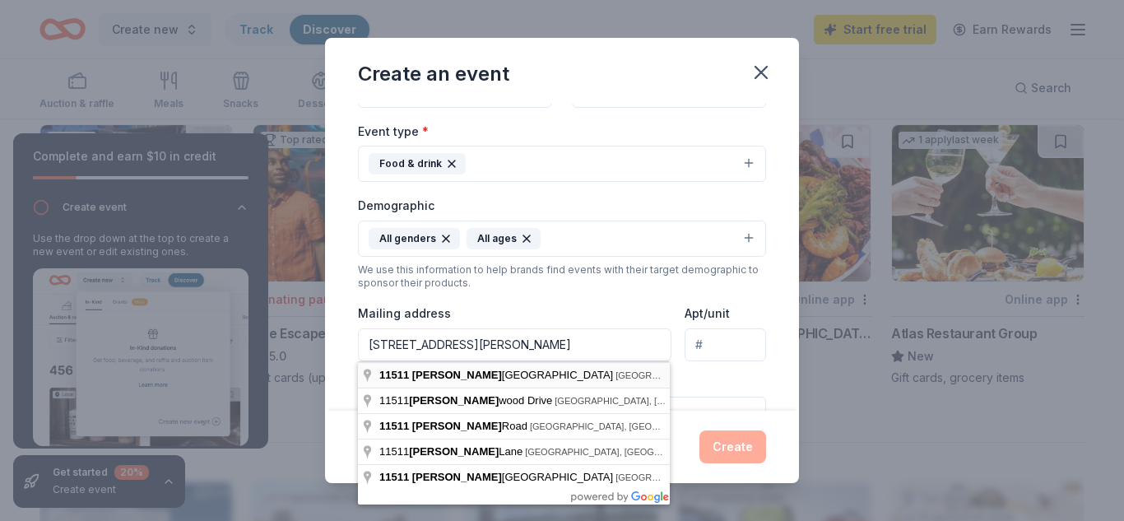
type input "11511 Bammel North Houston Road, Houston, TX, 77066"
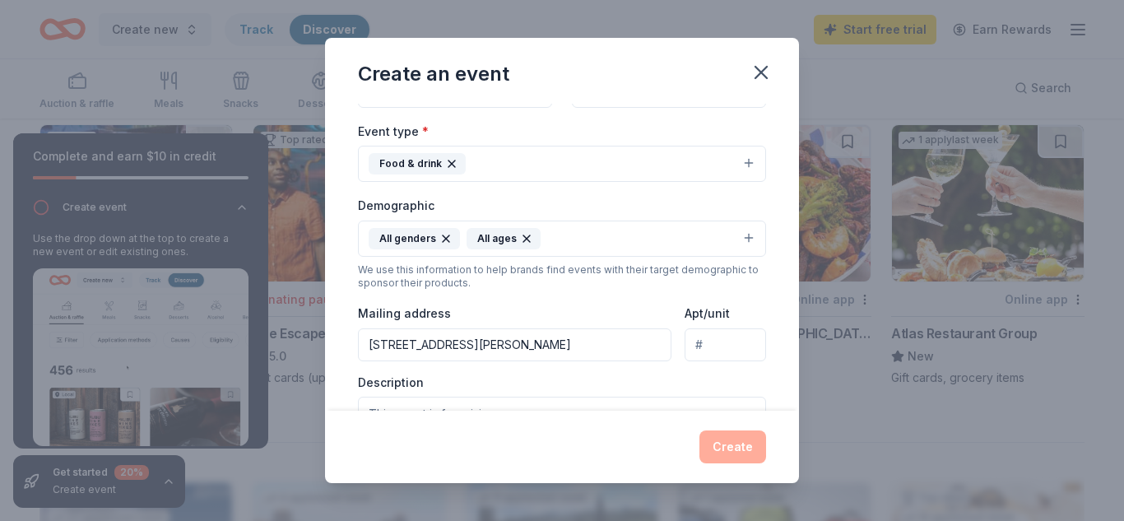
click at [563, 346] on input "11511 Bammel North Houston Road, Houston, TX, 77066" at bounding box center [514, 344] width 313 height 33
click at [707, 345] on input "Apt/unit" at bounding box center [724, 344] width 81 height 33
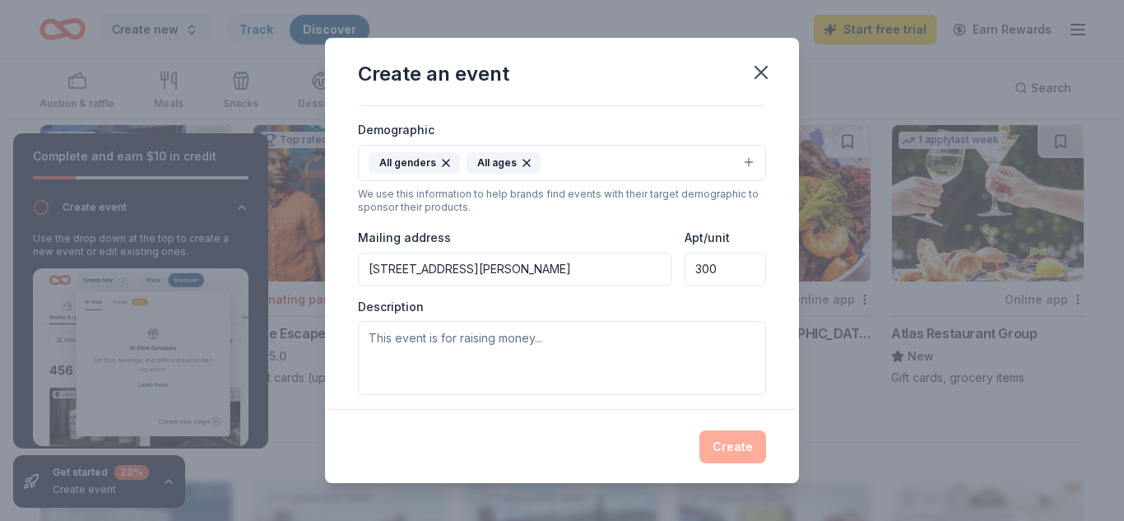
scroll to position [274, 0]
type input "300"
click at [376, 336] on textarea at bounding box center [562, 356] width 408 height 74
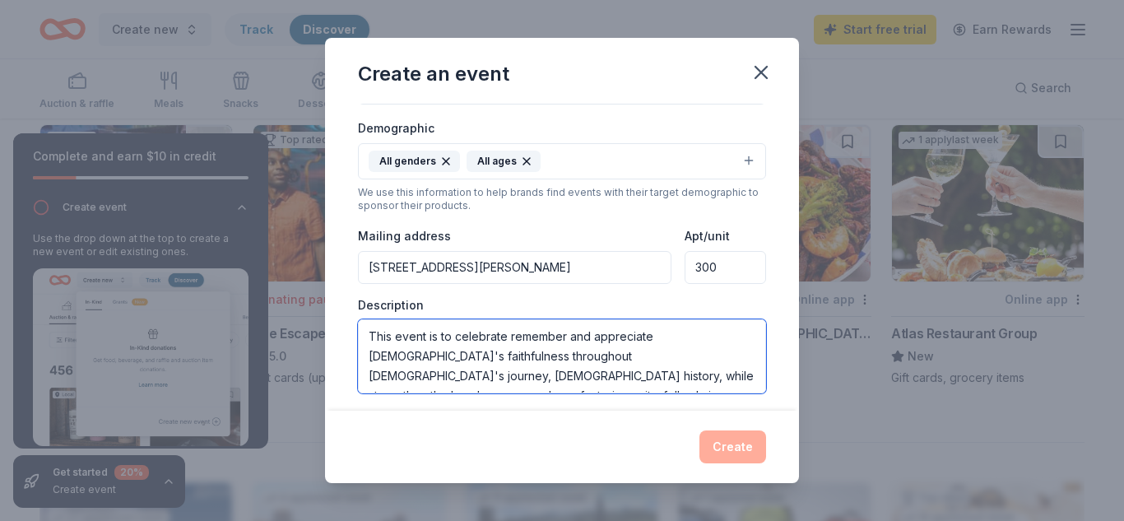
click at [401, 375] on textarea "This event is to celebrate remember and appreciate God's faithfulness throughou…" at bounding box center [562, 356] width 408 height 74
click at [400, 376] on textarea "This event is to celebrate remember and appreciate God's faithfulness throughou…" at bounding box center [562, 356] width 408 height 74
click at [433, 377] on textarea "This event is to celebrate remember and appreciate God's faithfulness throughou…" at bounding box center [562, 356] width 408 height 74
click at [453, 337] on textarea "This event is to celebrate remember and appreciate God's faithfulness throughou…" at bounding box center [562, 356] width 408 height 74
click at [492, 339] on textarea "This event is celebrate remember and appreciate God's faithfulness throughout c…" at bounding box center [562, 356] width 408 height 74
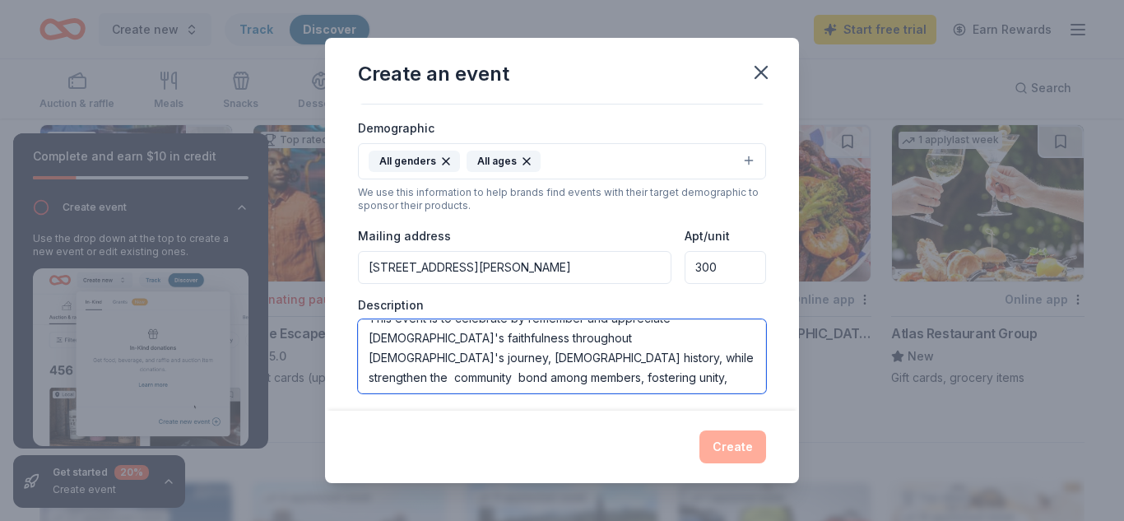
scroll to position [20, 0]
click at [743, 360] on textarea "This event is to celebrate by remember and appreciate God's faithfulness throug…" at bounding box center [562, 356] width 408 height 74
click at [433, 378] on textarea "This event is to celebrate by remember and appreciate God's faithfulness throug…" at bounding box center [562, 356] width 408 height 74
click at [449, 376] on textarea "This event is to celebrate by remember and appreciate God's faithfulness throug…" at bounding box center [562, 356] width 408 height 74
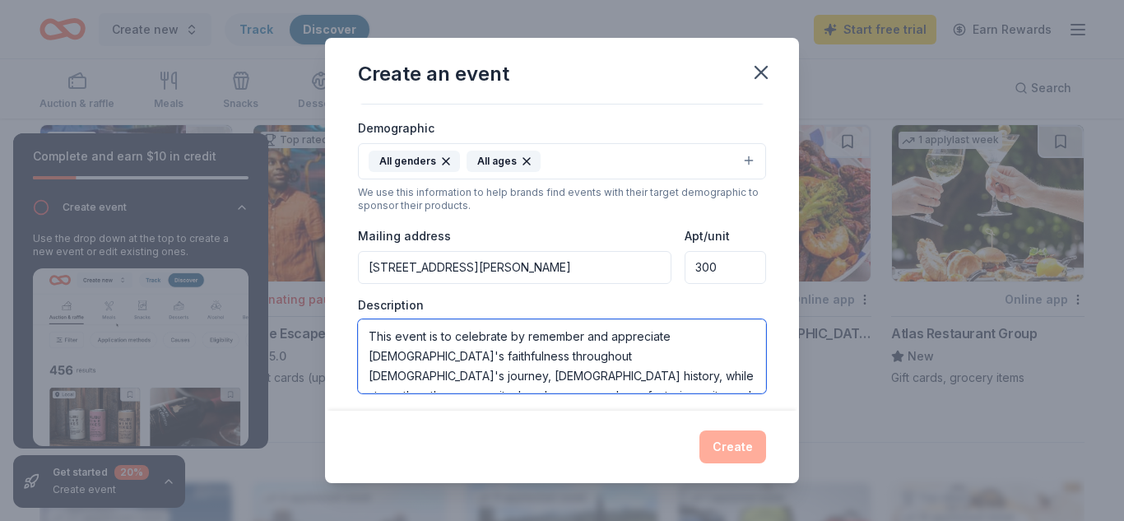
type textarea "This event is to celebrate by remember and appreciate God's faithfulness throug…"
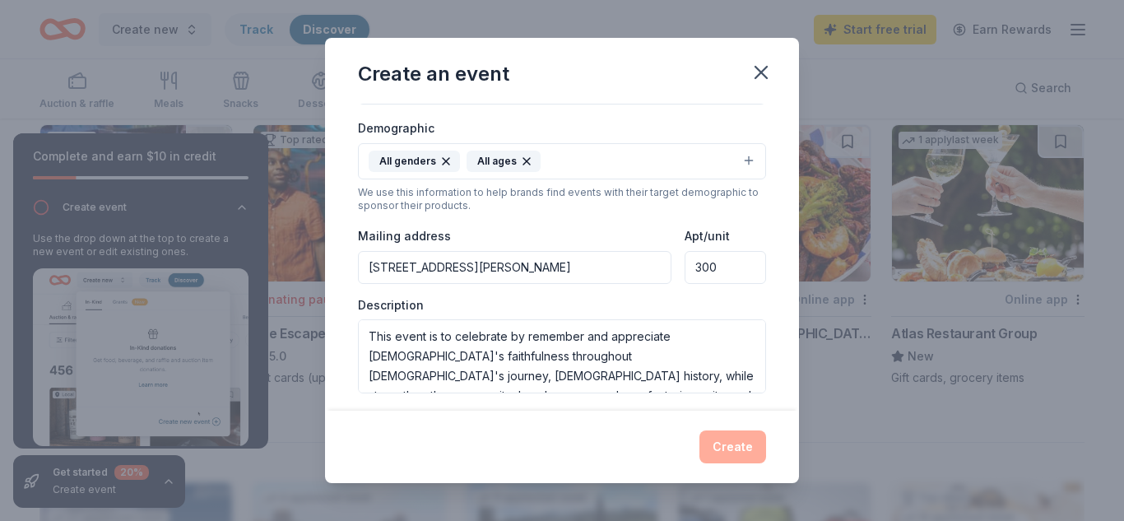
click at [728, 446] on div "Create" at bounding box center [562, 446] width 408 height 33
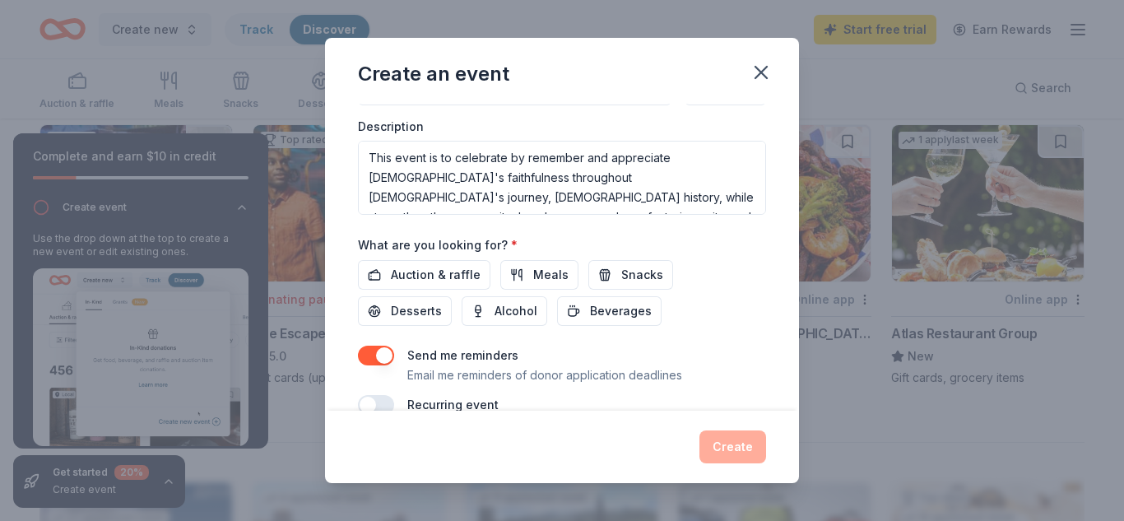
scroll to position [483, 0]
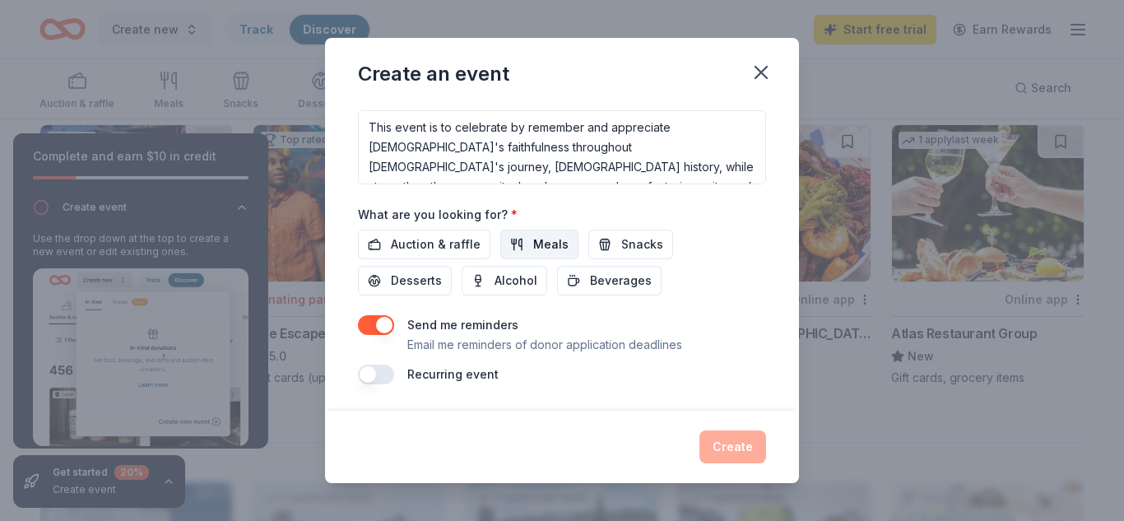
click at [557, 253] on span "Meals" at bounding box center [550, 244] width 35 height 20
click at [604, 245] on button "Snacks" at bounding box center [630, 244] width 85 height 30
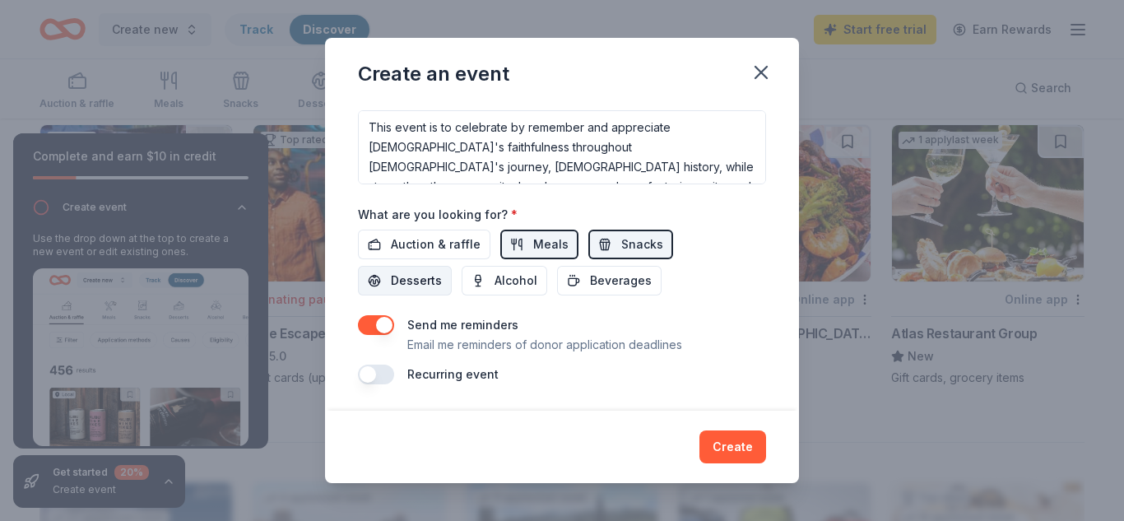
click at [452, 266] on button "Desserts" at bounding box center [405, 281] width 94 height 30
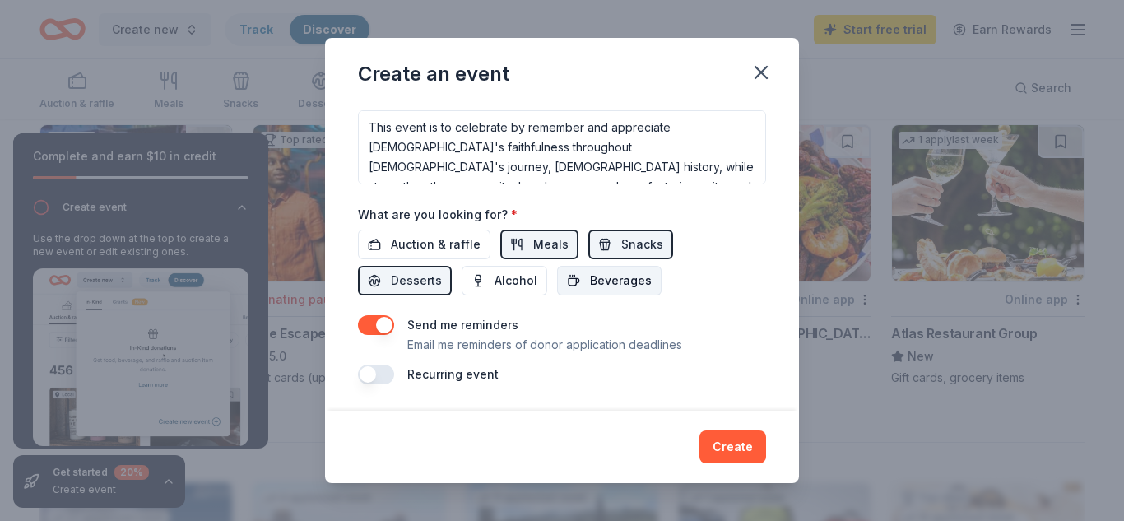
click at [590, 281] on span "Beverages" at bounding box center [621, 281] width 62 height 20
click at [372, 239] on button "Auction & raffle" at bounding box center [424, 244] width 132 height 30
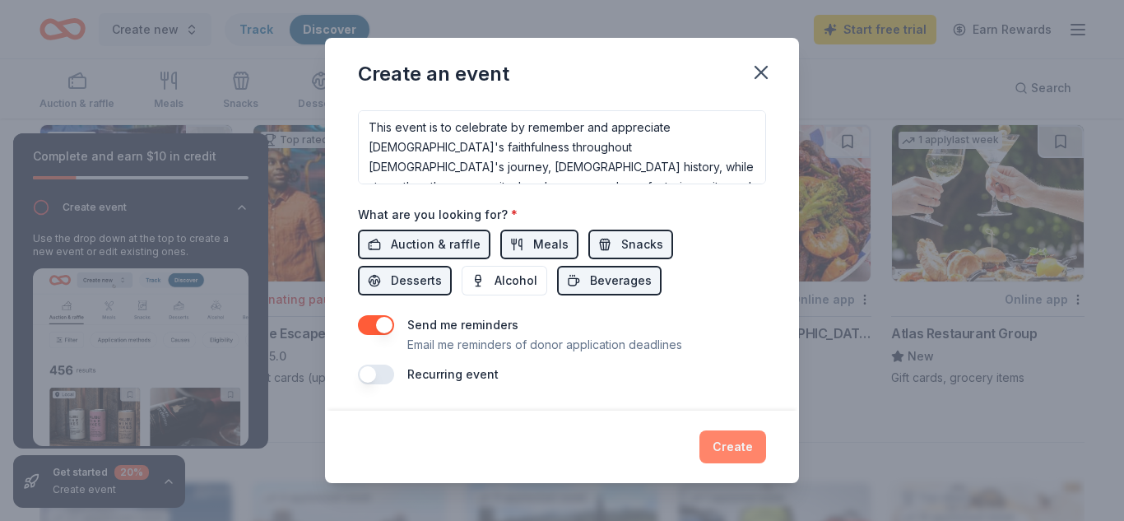
click at [746, 450] on button "Create" at bounding box center [732, 446] width 67 height 33
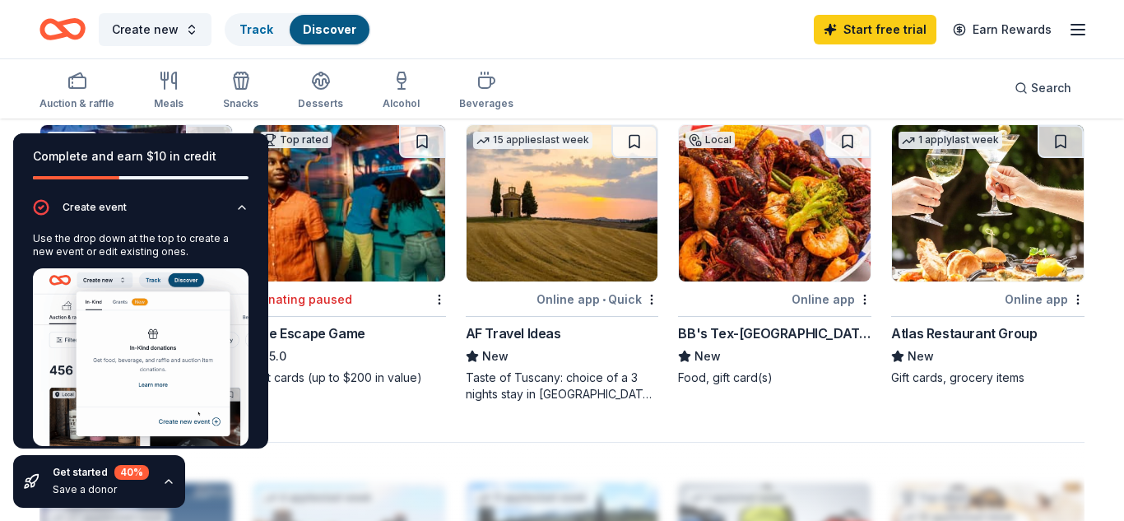
scroll to position [0, 0]
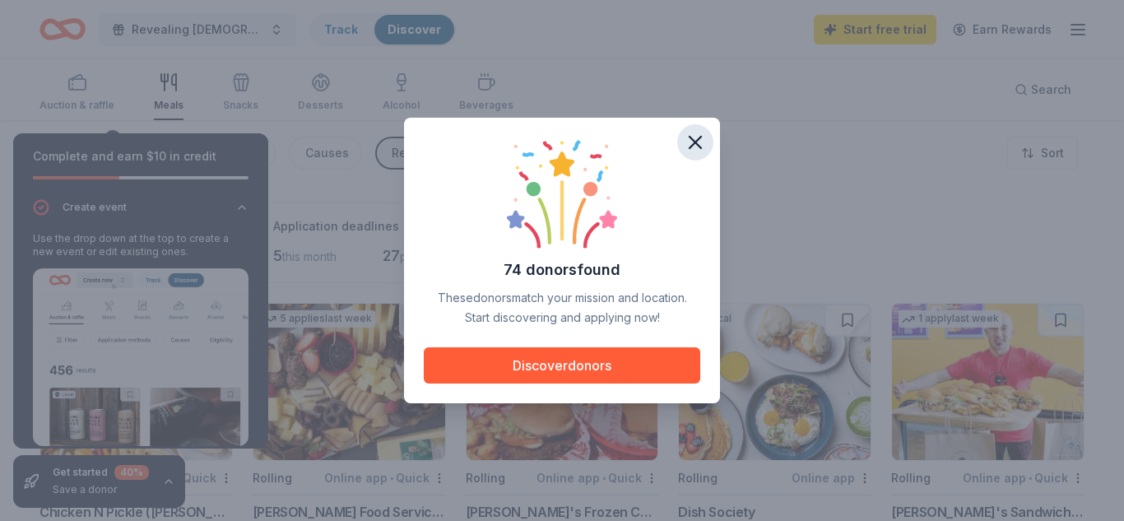
click at [693, 141] on icon "button" at bounding box center [695, 142] width 23 height 23
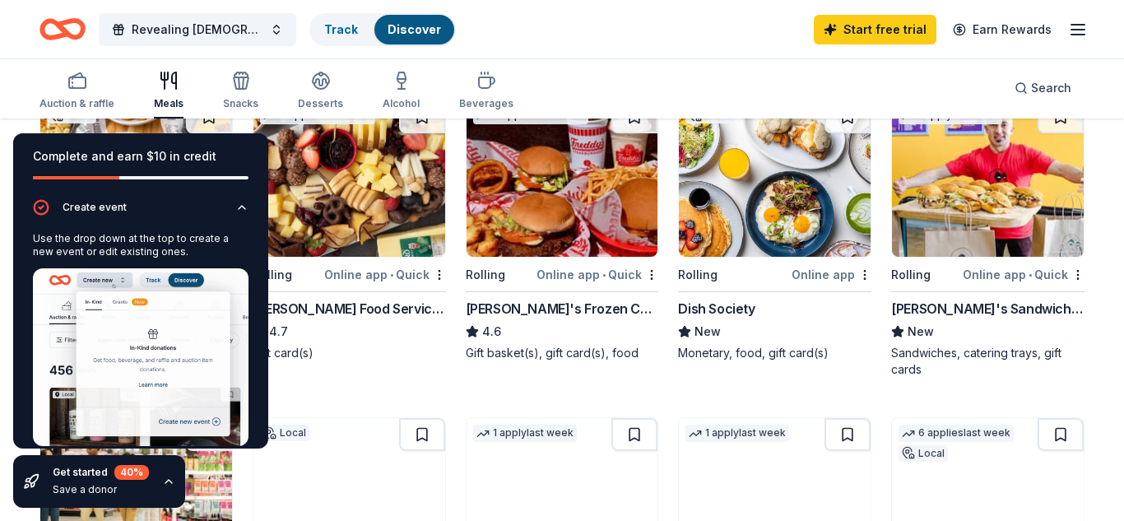
scroll to position [204, 0]
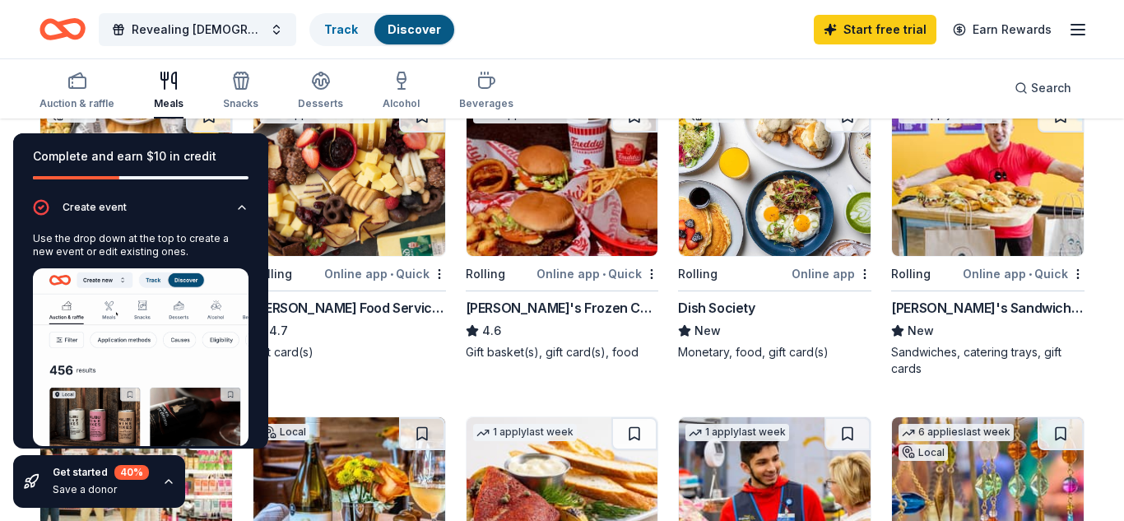
click at [411, 276] on div "Online app • Quick" at bounding box center [385, 273] width 122 height 21
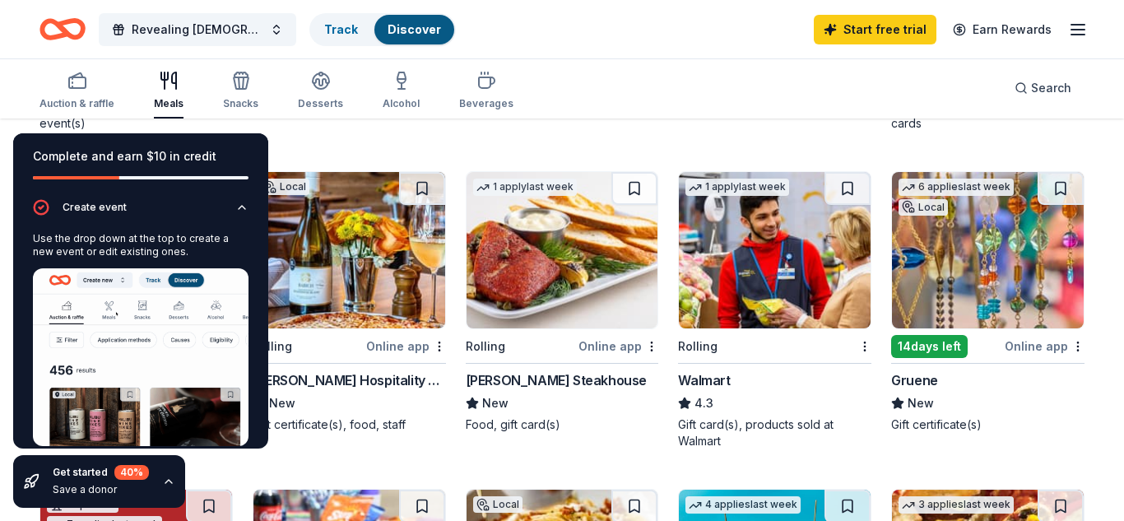
scroll to position [457, 0]
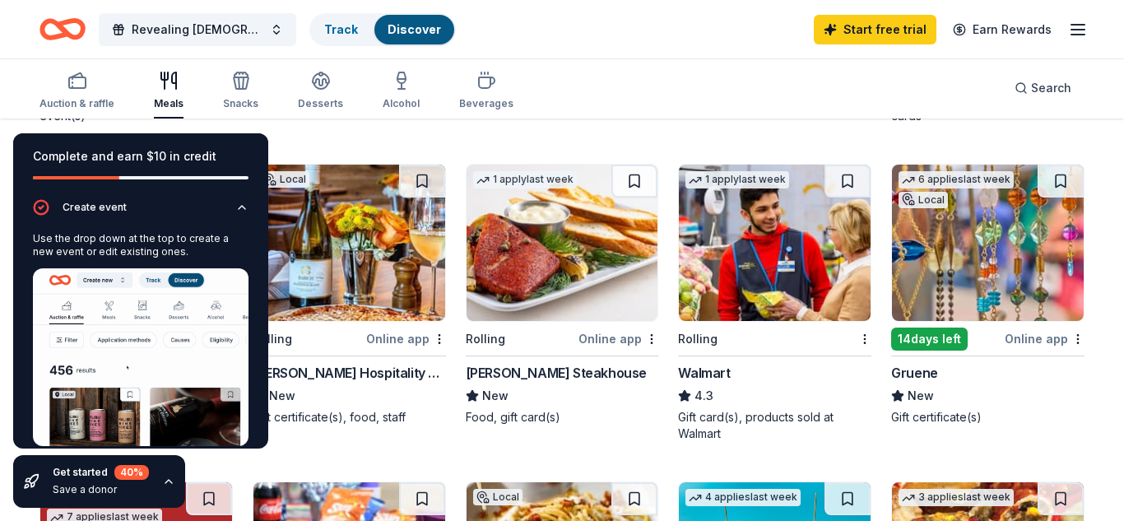
click at [704, 338] on div "Rolling" at bounding box center [697, 339] width 39 height 20
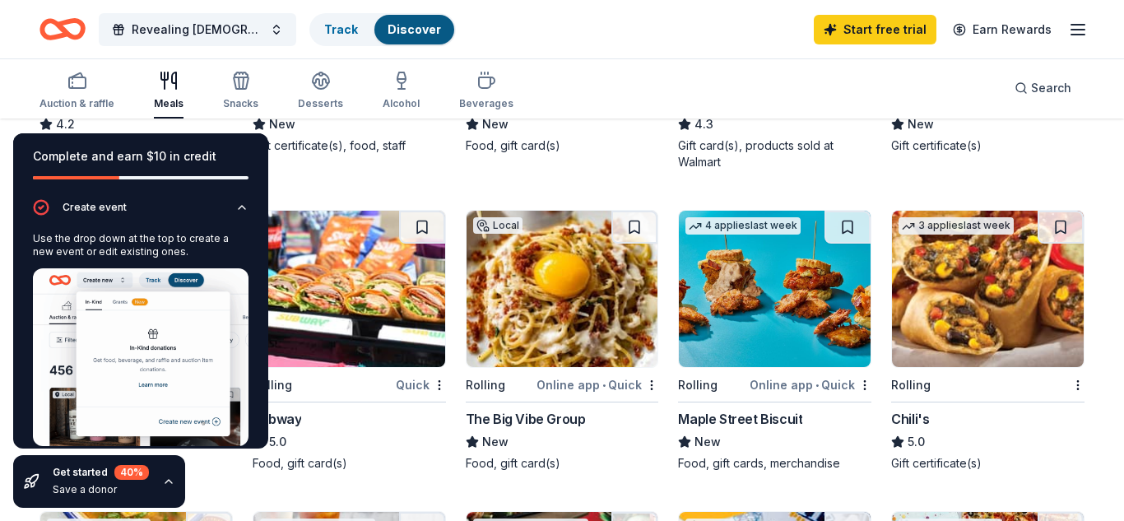
scroll to position [735, 0]
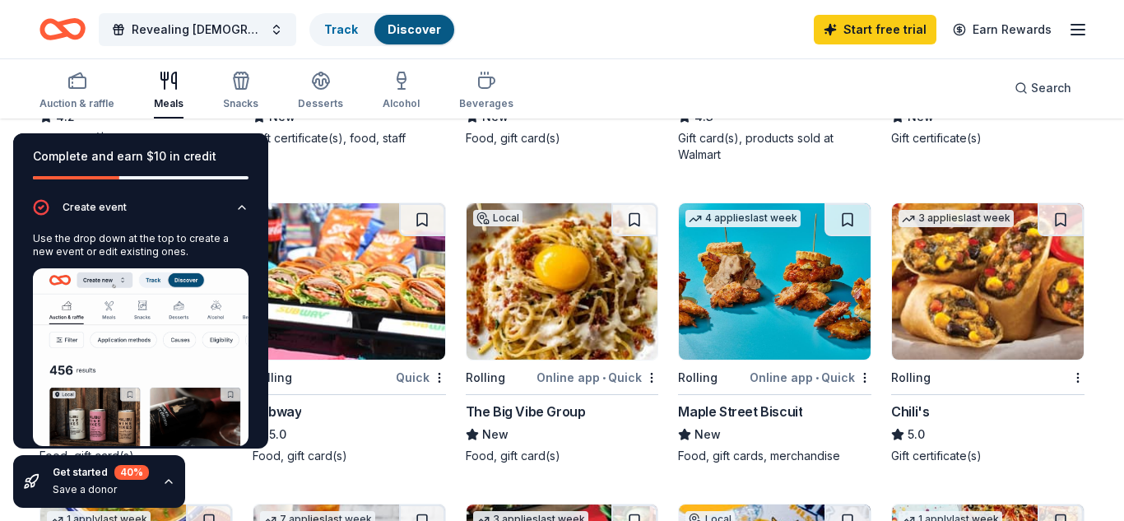
click at [1077, 30] on line "button" at bounding box center [1077, 30] width 13 height 0
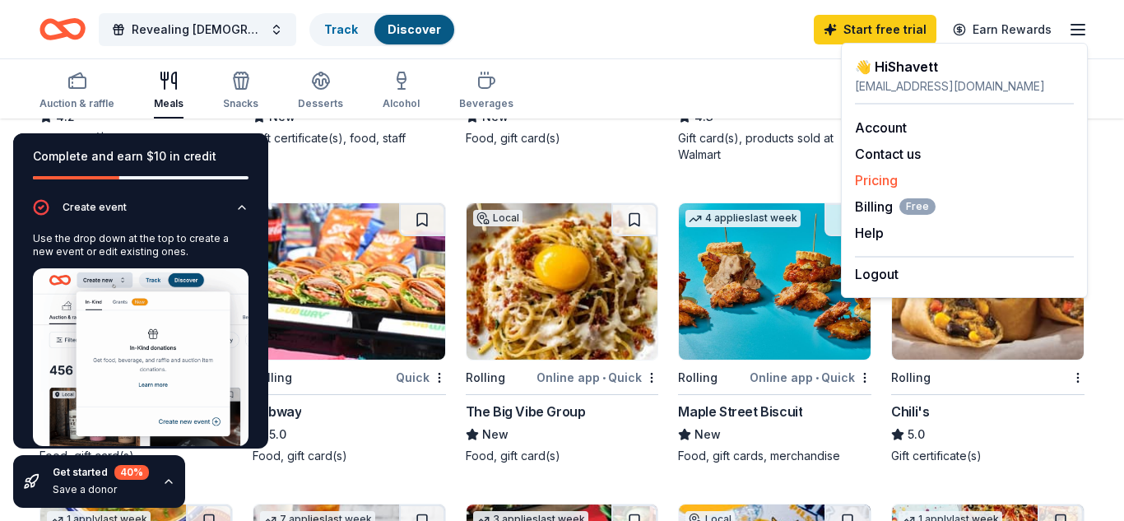
click at [866, 179] on link "Pricing" at bounding box center [876, 180] width 43 height 16
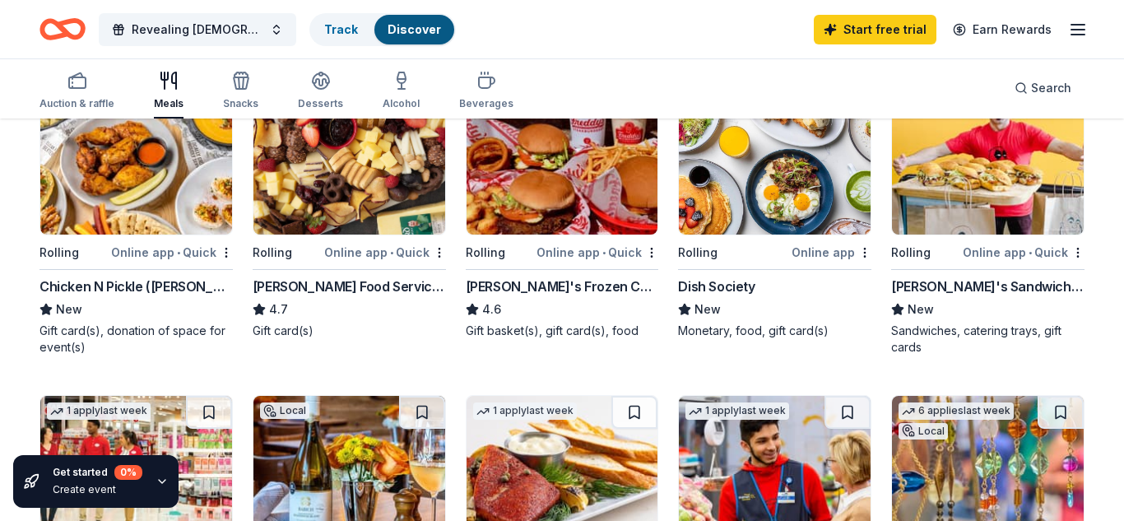
scroll to position [251, 0]
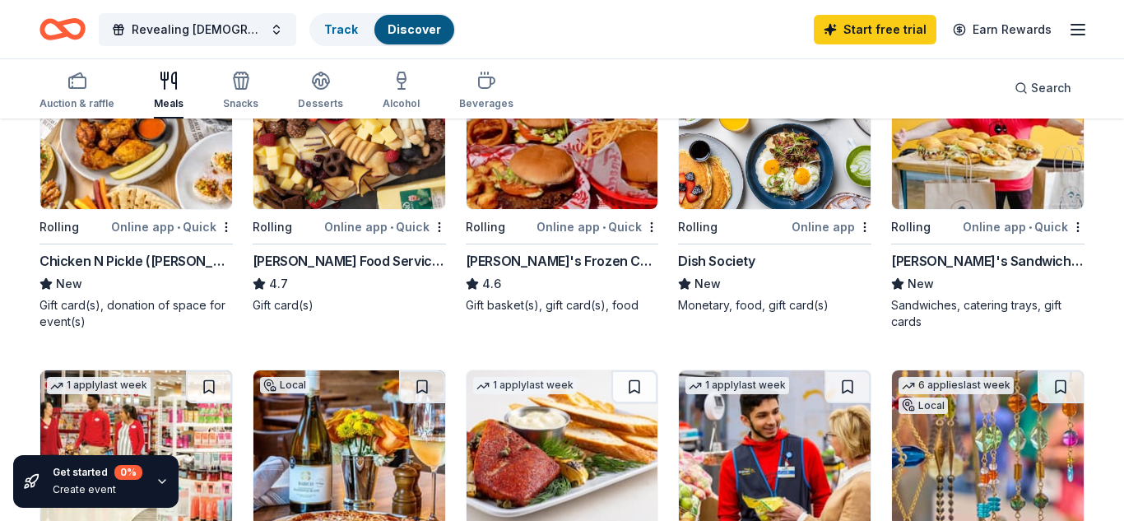
click at [371, 225] on div "Online app • Quick" at bounding box center [385, 226] width 122 height 21
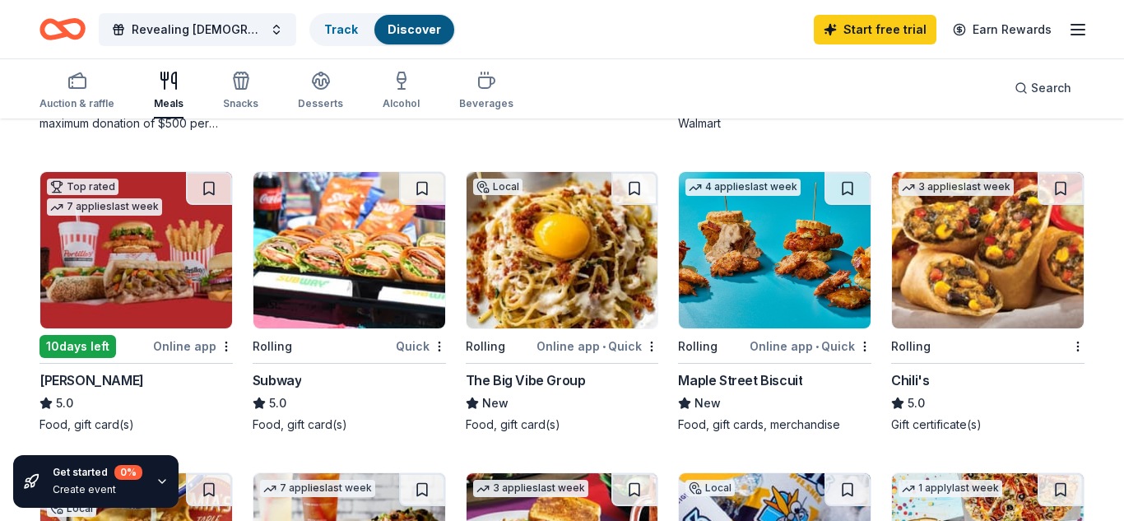
scroll to position [769, 0]
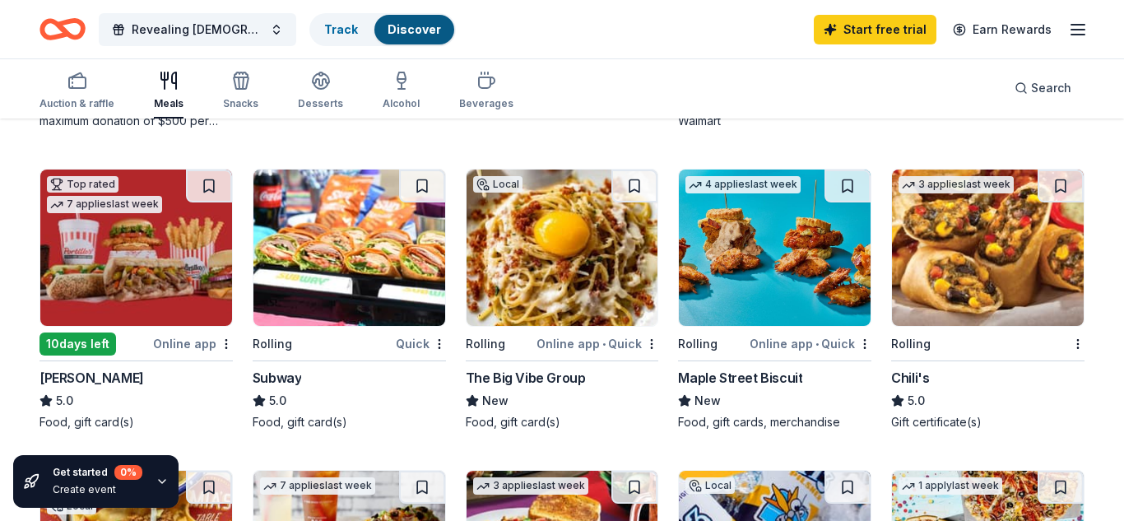
click at [409, 345] on div "Quick" at bounding box center [421, 343] width 50 height 21
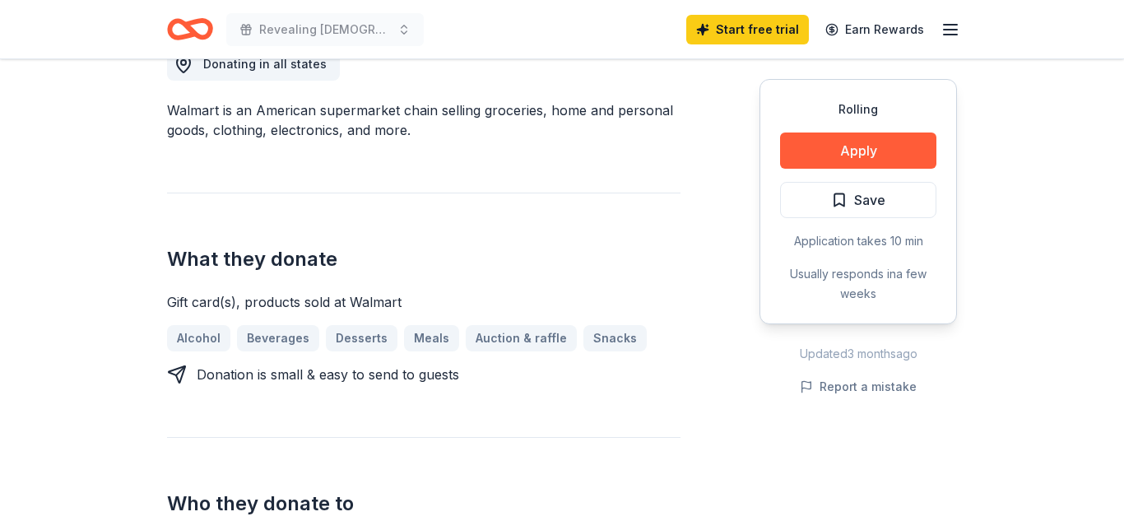
scroll to position [491, 0]
click at [336, 341] on link "Desserts" at bounding box center [368, 339] width 85 height 26
click at [817, 150] on button "Apply" at bounding box center [858, 150] width 156 height 36
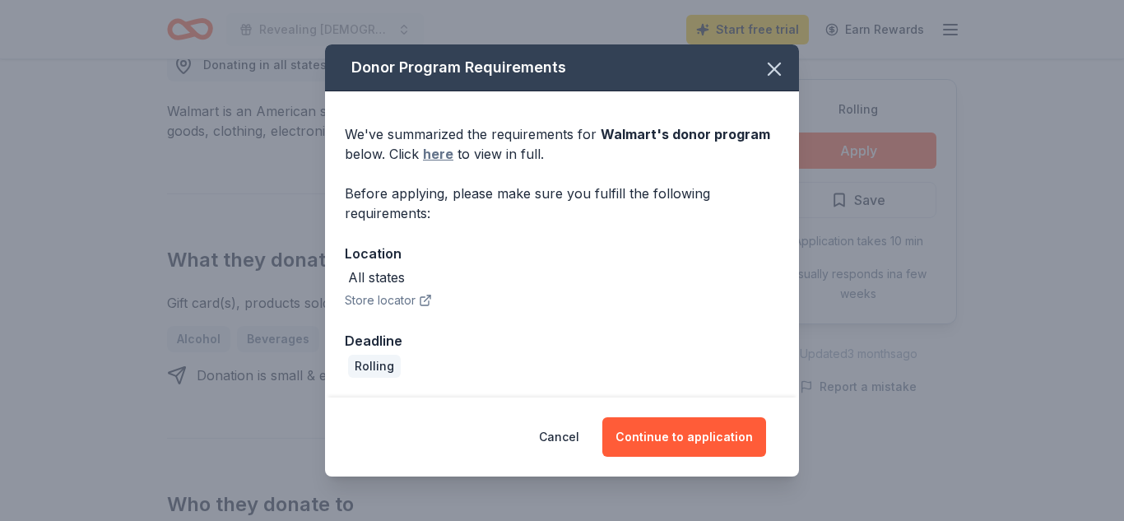
click at [432, 155] on link "here" at bounding box center [438, 154] width 30 height 20
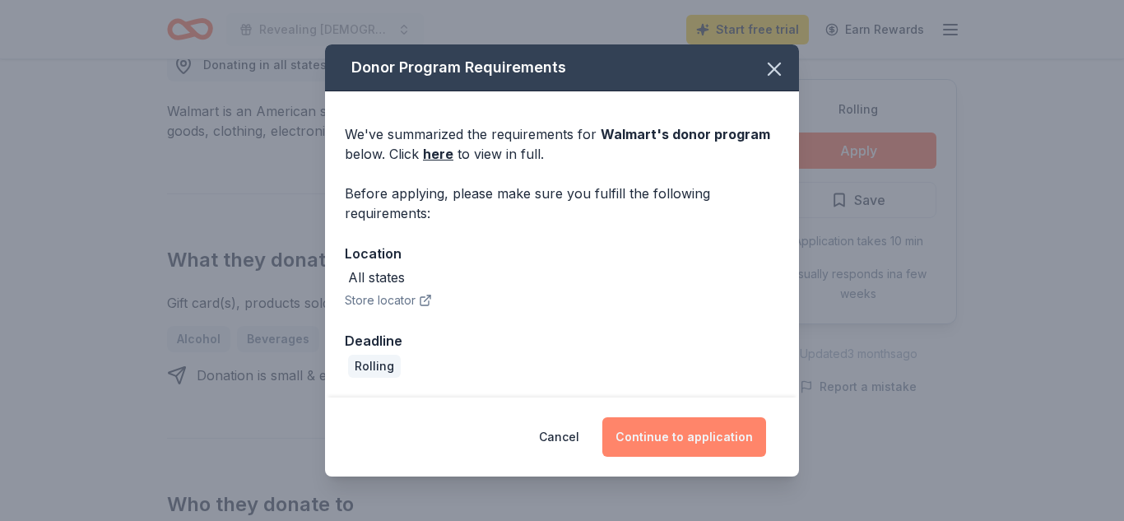
click at [647, 437] on button "Continue to application" at bounding box center [684, 436] width 164 height 39
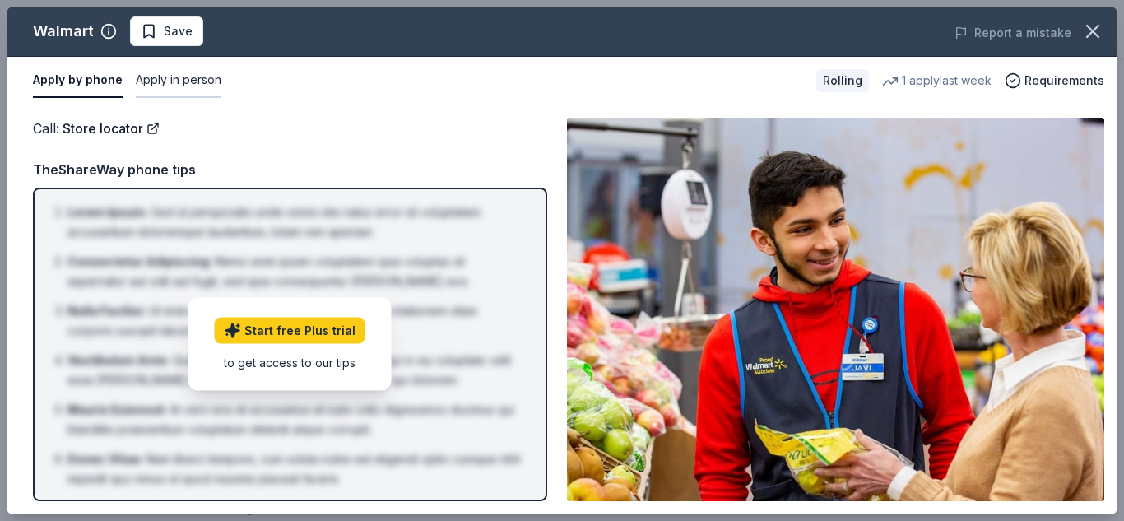
click at [160, 81] on button "Apply in person" at bounding box center [179, 80] width 86 height 35
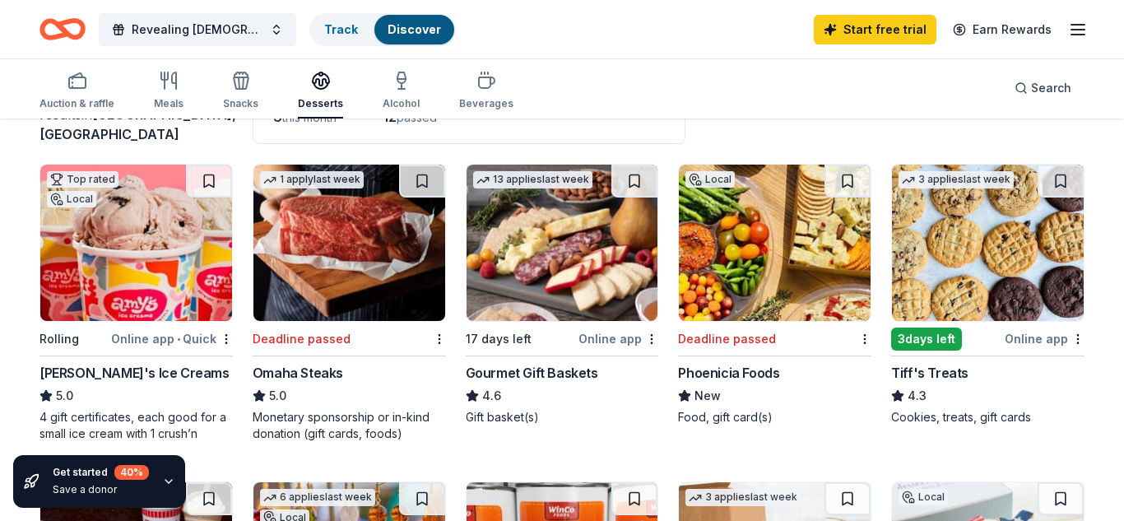
scroll to position [132, 0]
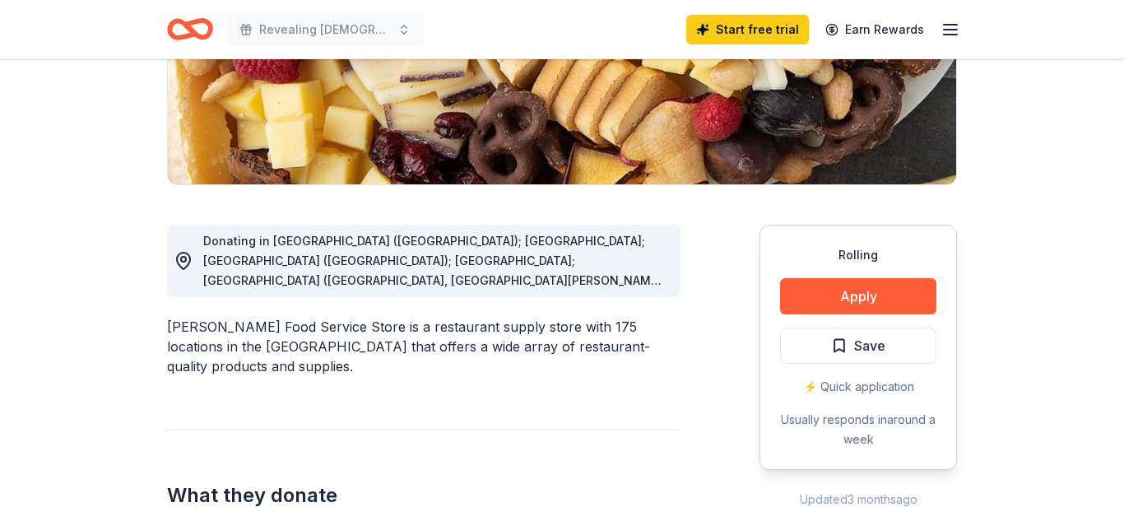
scroll to position [313, 0]
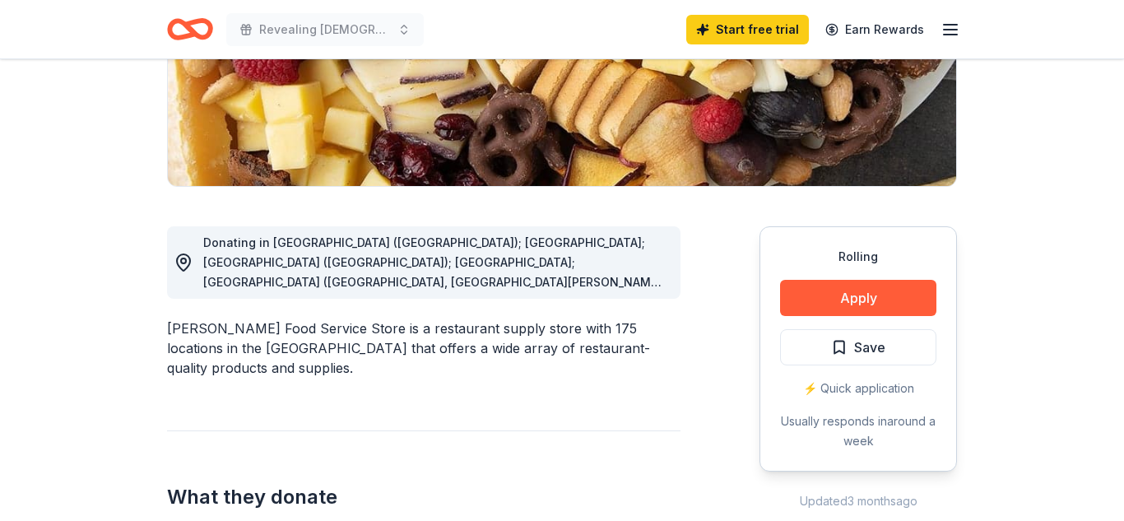
click at [646, 276] on span "Donating in AL (Huntsville); FL; GA (Lithia Springs); IL; IN (Elkhart, Fort Way…" at bounding box center [434, 459] width 462 height 448
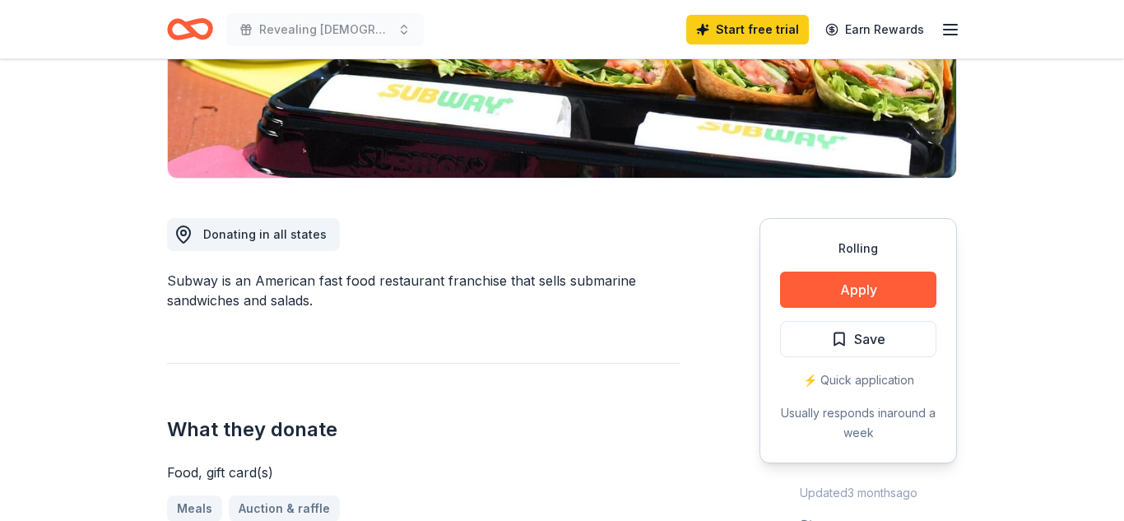
scroll to position [321, 0]
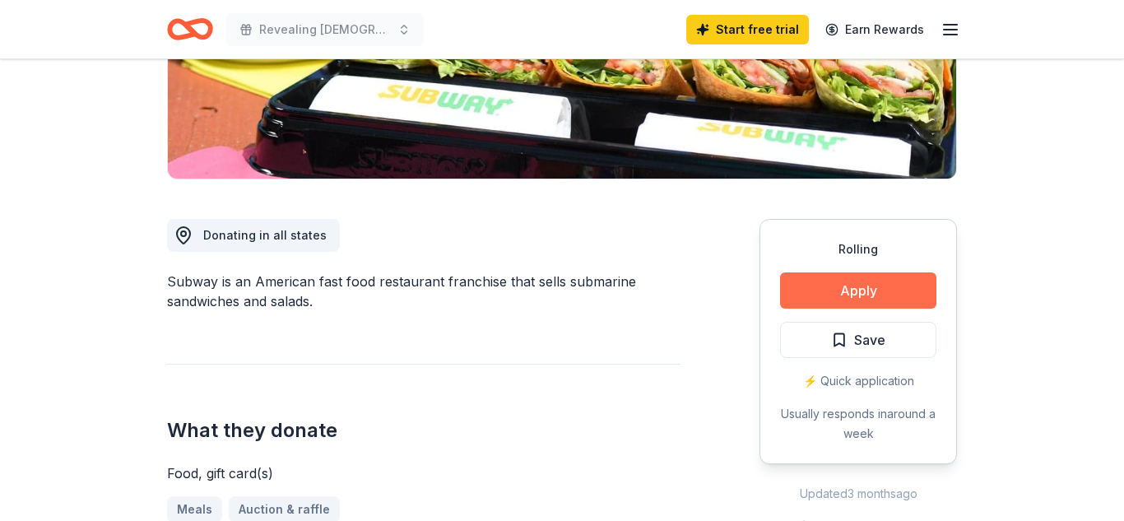
click at [831, 286] on button "Apply" at bounding box center [858, 290] width 156 height 36
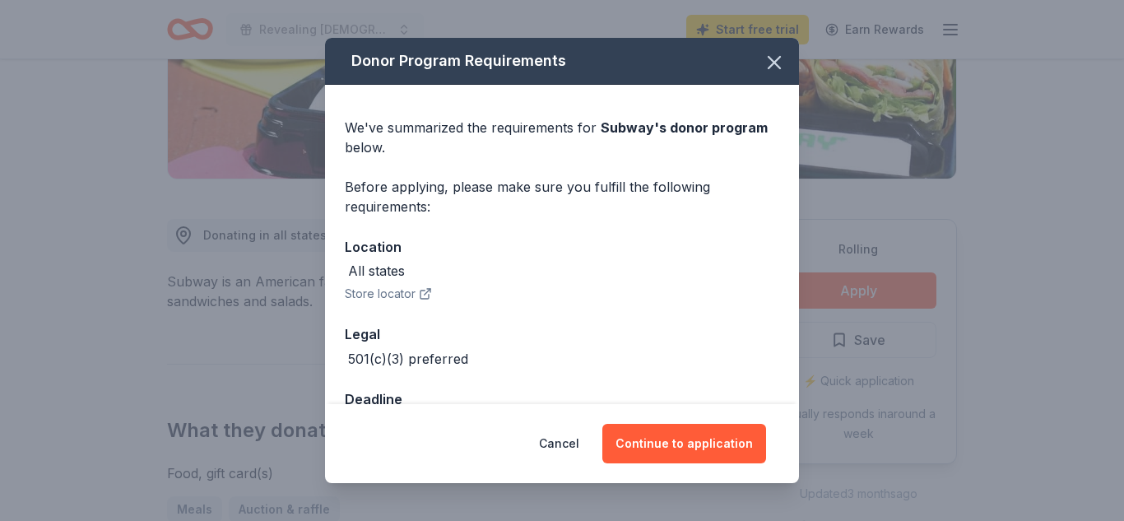
click at [491, 280] on div "All states" at bounding box center [562, 271] width 434 height 20
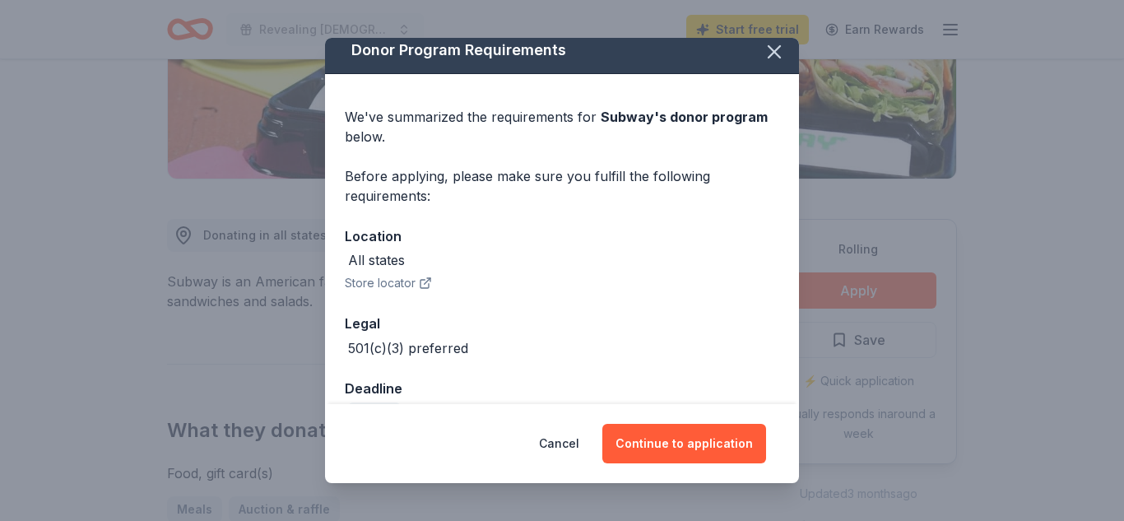
scroll to position [52, 0]
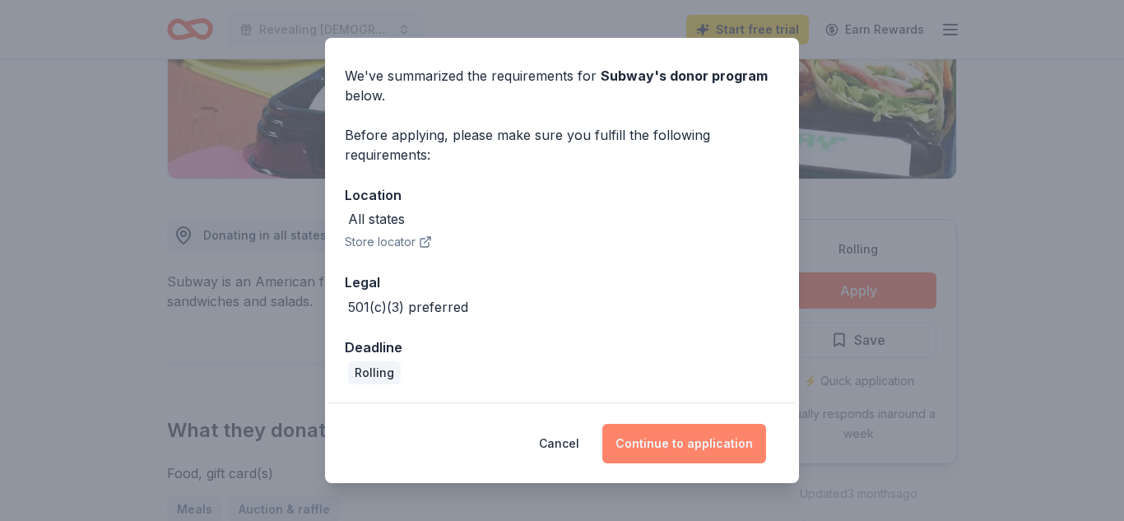
click at [647, 439] on button "Continue to application" at bounding box center [684, 443] width 164 height 39
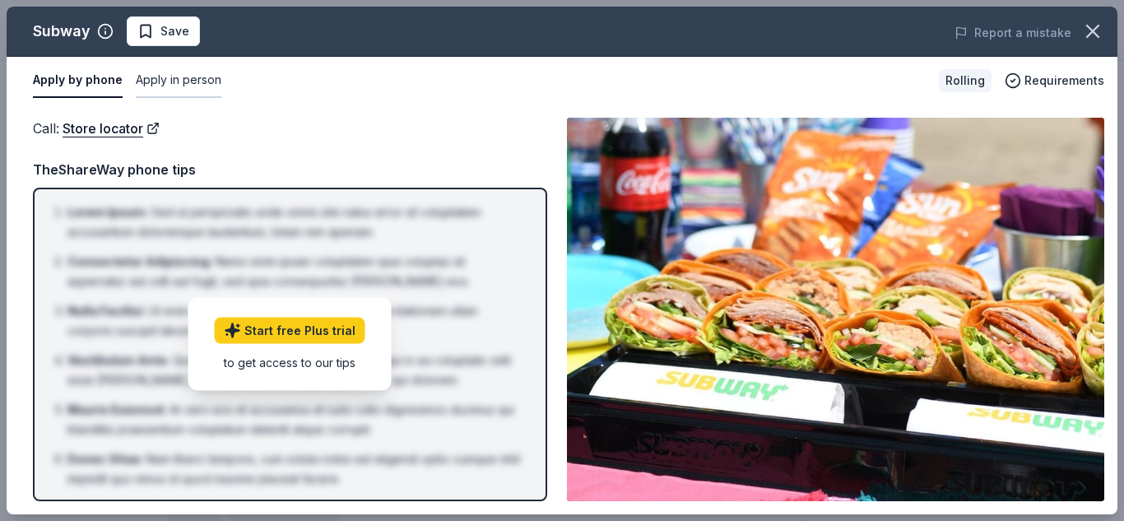
click at [153, 80] on button "Apply in person" at bounding box center [179, 80] width 86 height 35
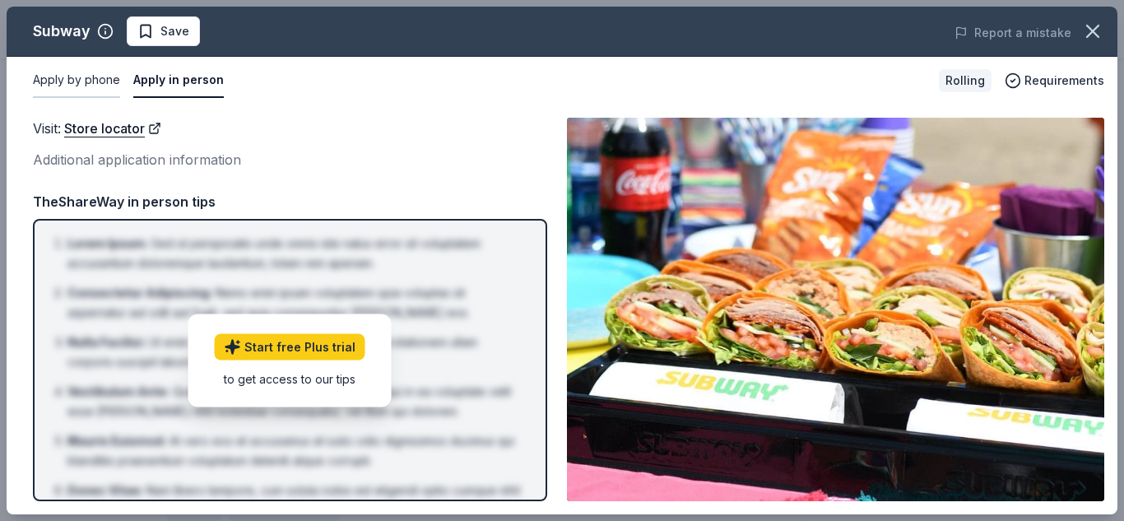
click at [89, 75] on button "Apply by phone" at bounding box center [76, 80] width 87 height 35
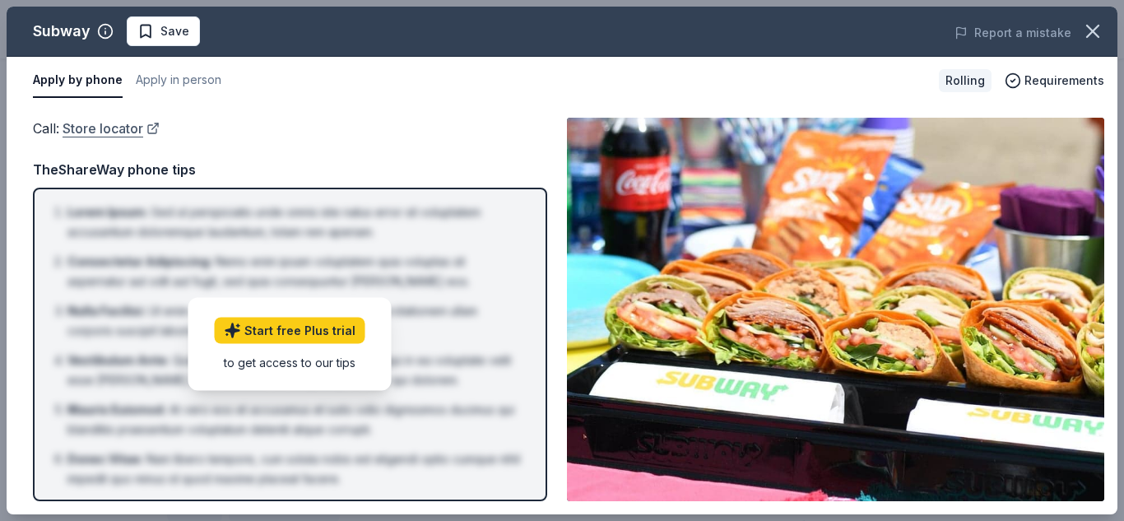
click at [100, 127] on link "Store locator" at bounding box center [111, 128] width 97 height 21
click at [95, 127] on link "Store locator" at bounding box center [111, 128] width 97 height 21
click at [1042, 77] on span "Requirements" at bounding box center [1064, 81] width 80 height 20
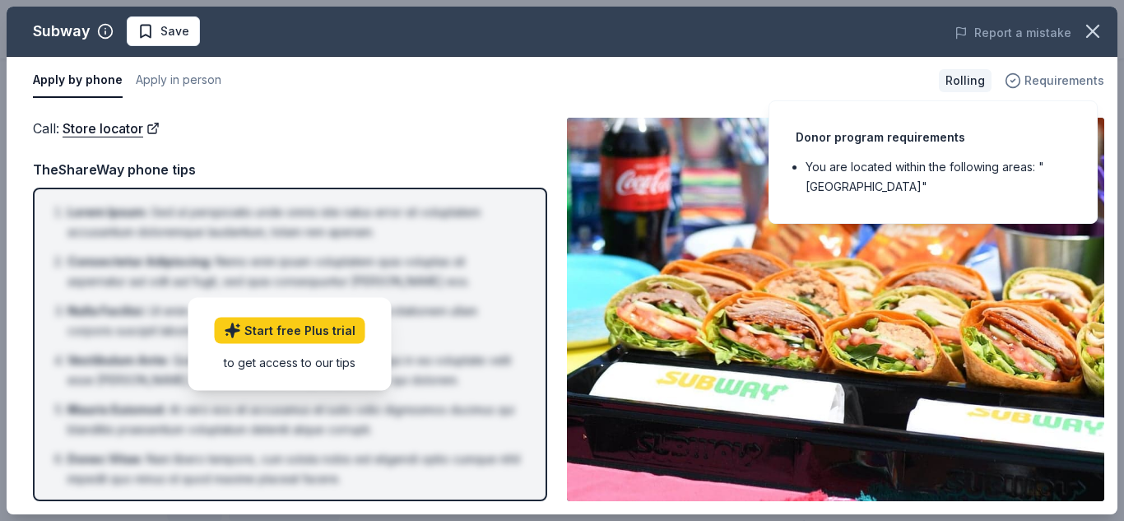
click at [1042, 77] on span "Requirements" at bounding box center [1064, 81] width 80 height 20
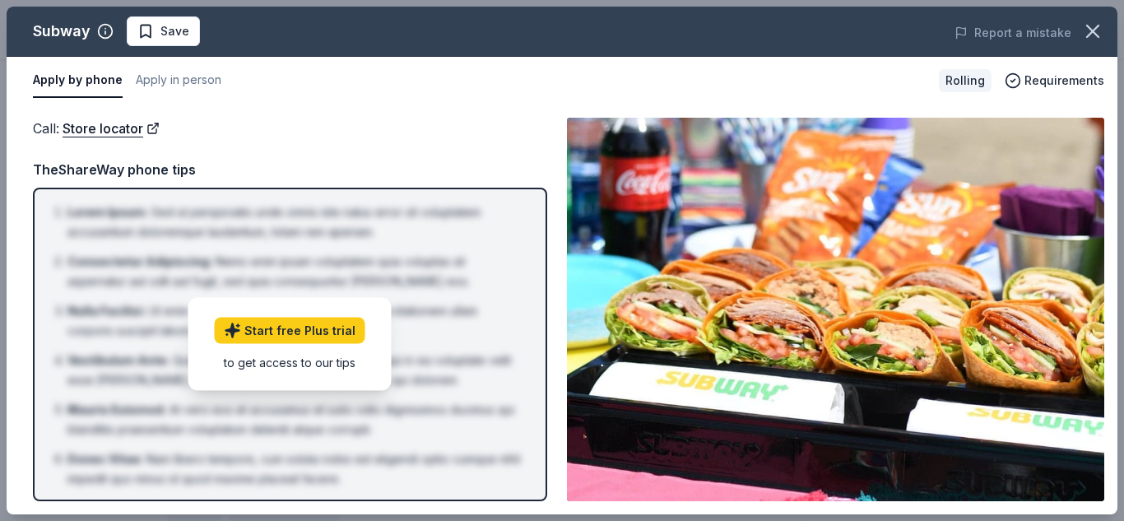
click at [974, 79] on div "Rolling" at bounding box center [965, 80] width 53 height 23
click at [178, 81] on button "Apply in person" at bounding box center [179, 80] width 86 height 35
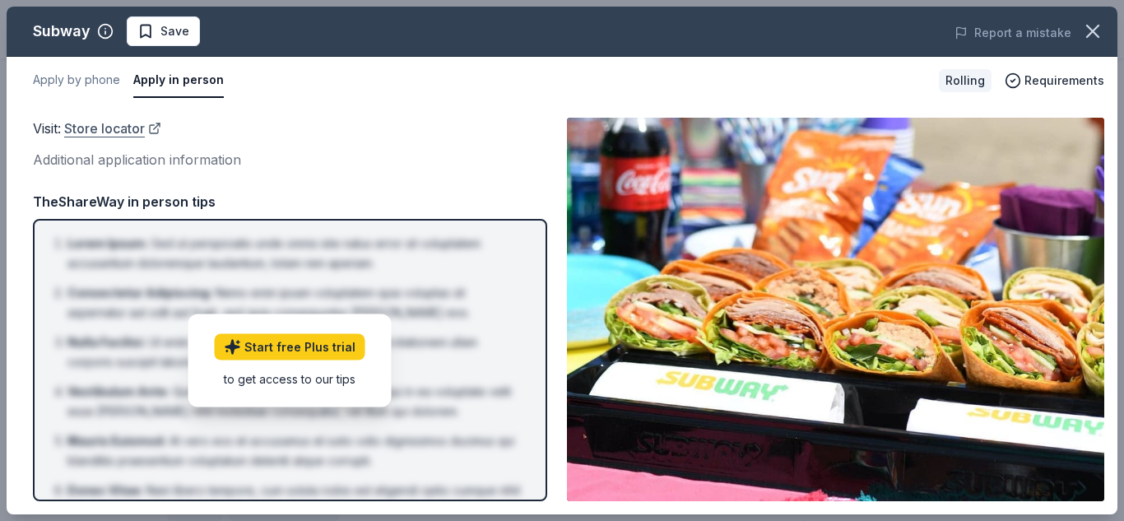
click at [122, 129] on link "Store locator" at bounding box center [112, 128] width 97 height 21
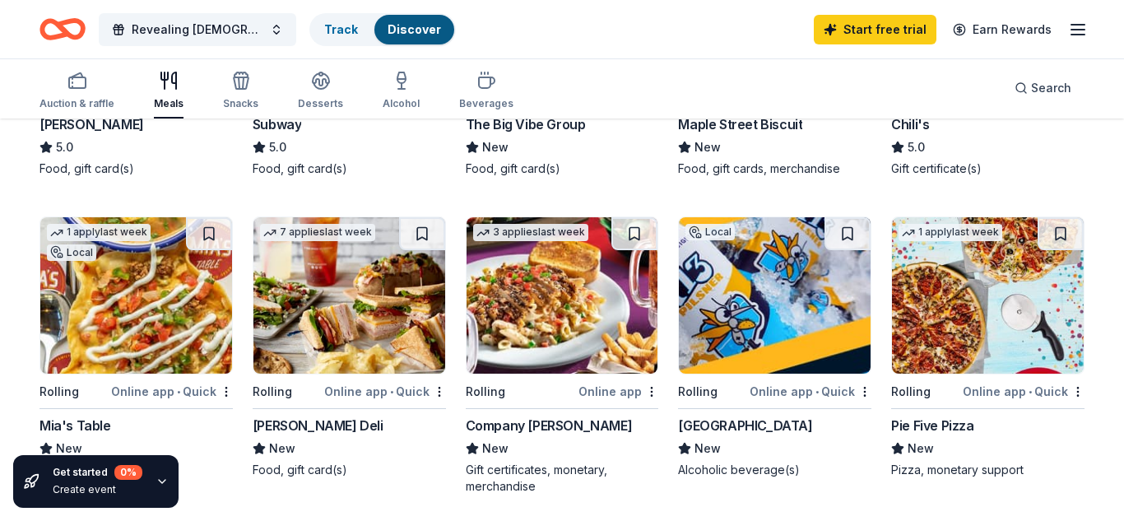
scroll to position [1026, 0]
